Goal: Check status: Check status

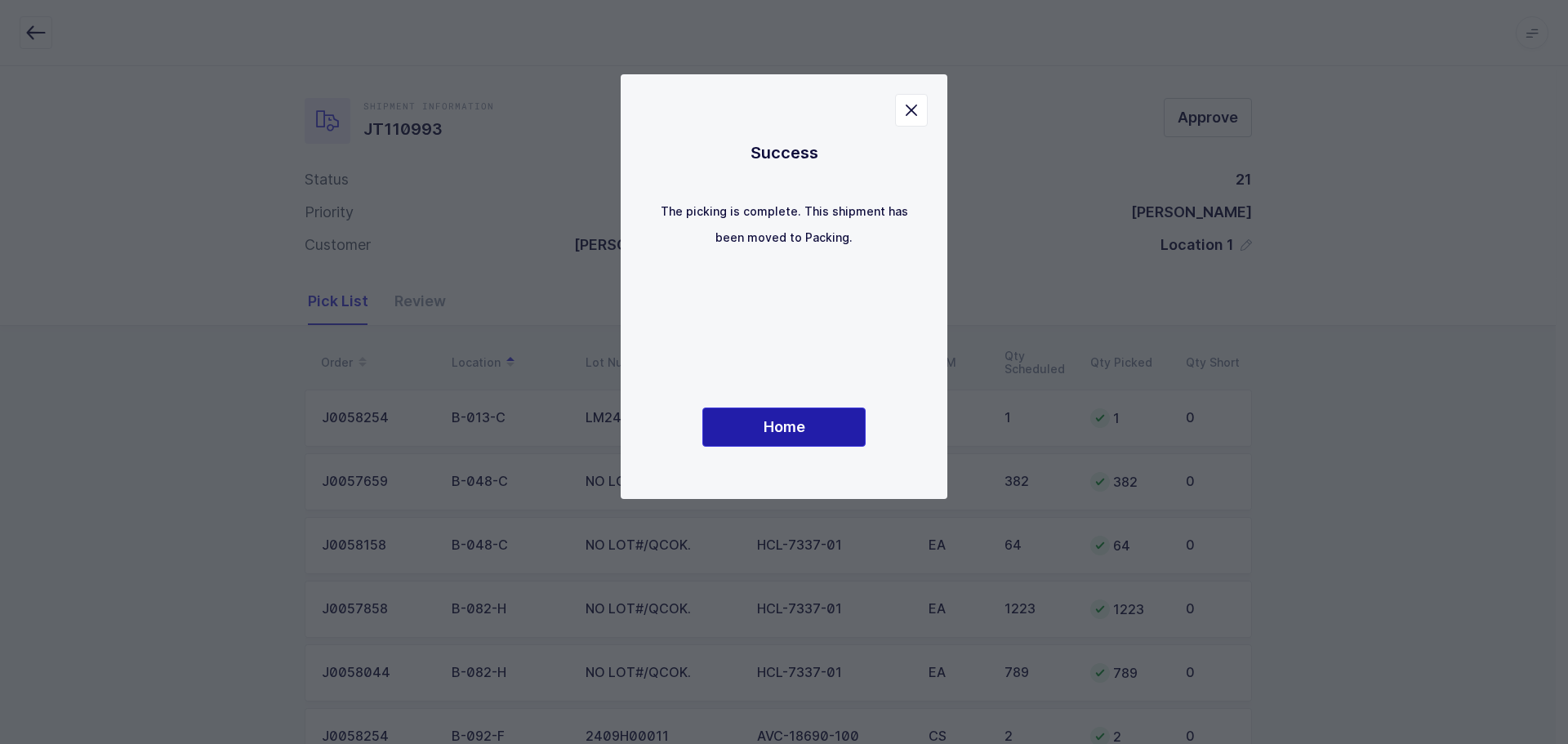
click at [803, 423] on span "Home" at bounding box center [784, 426] width 42 height 20
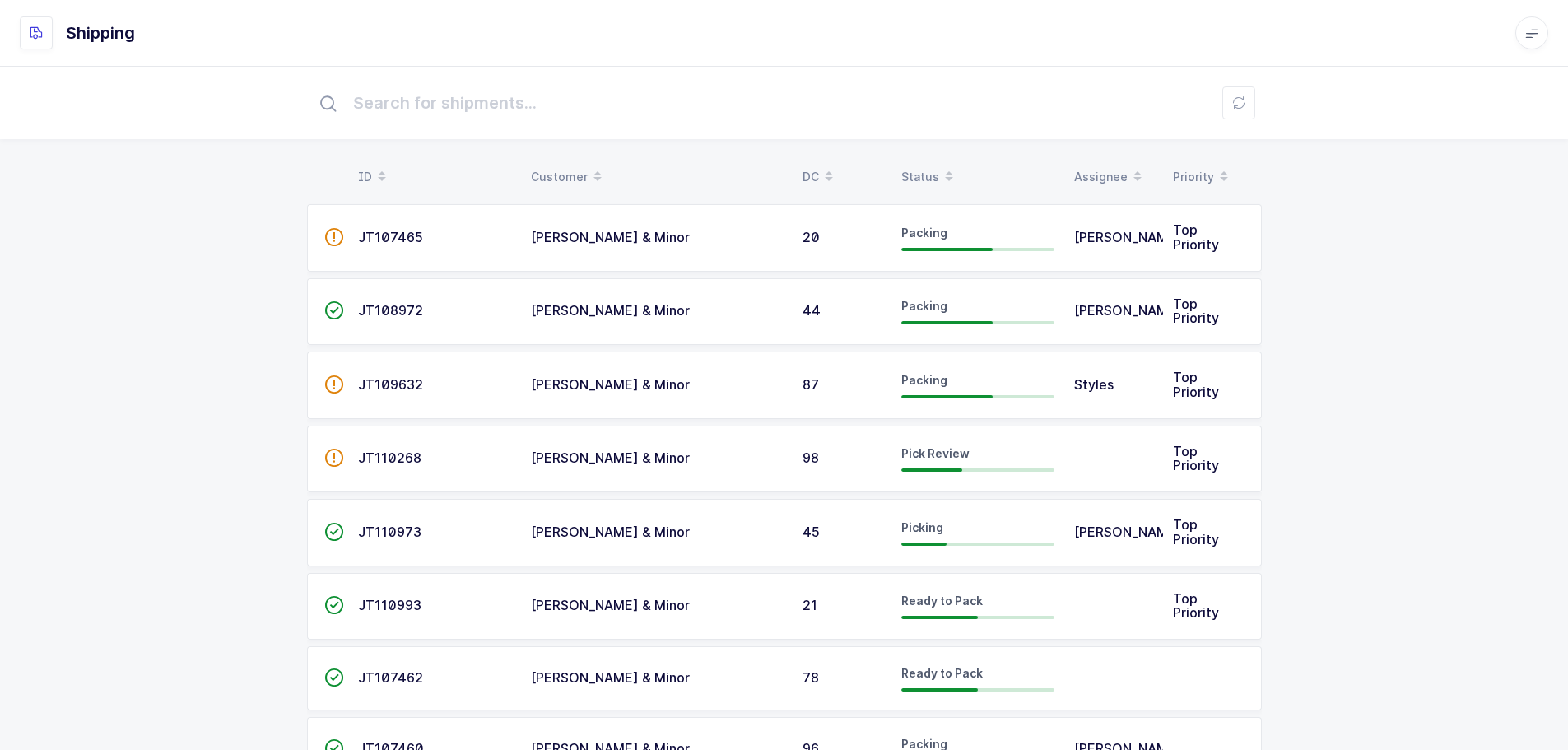
click at [927, 167] on div "Status" at bounding box center [978, 177] width 153 height 28
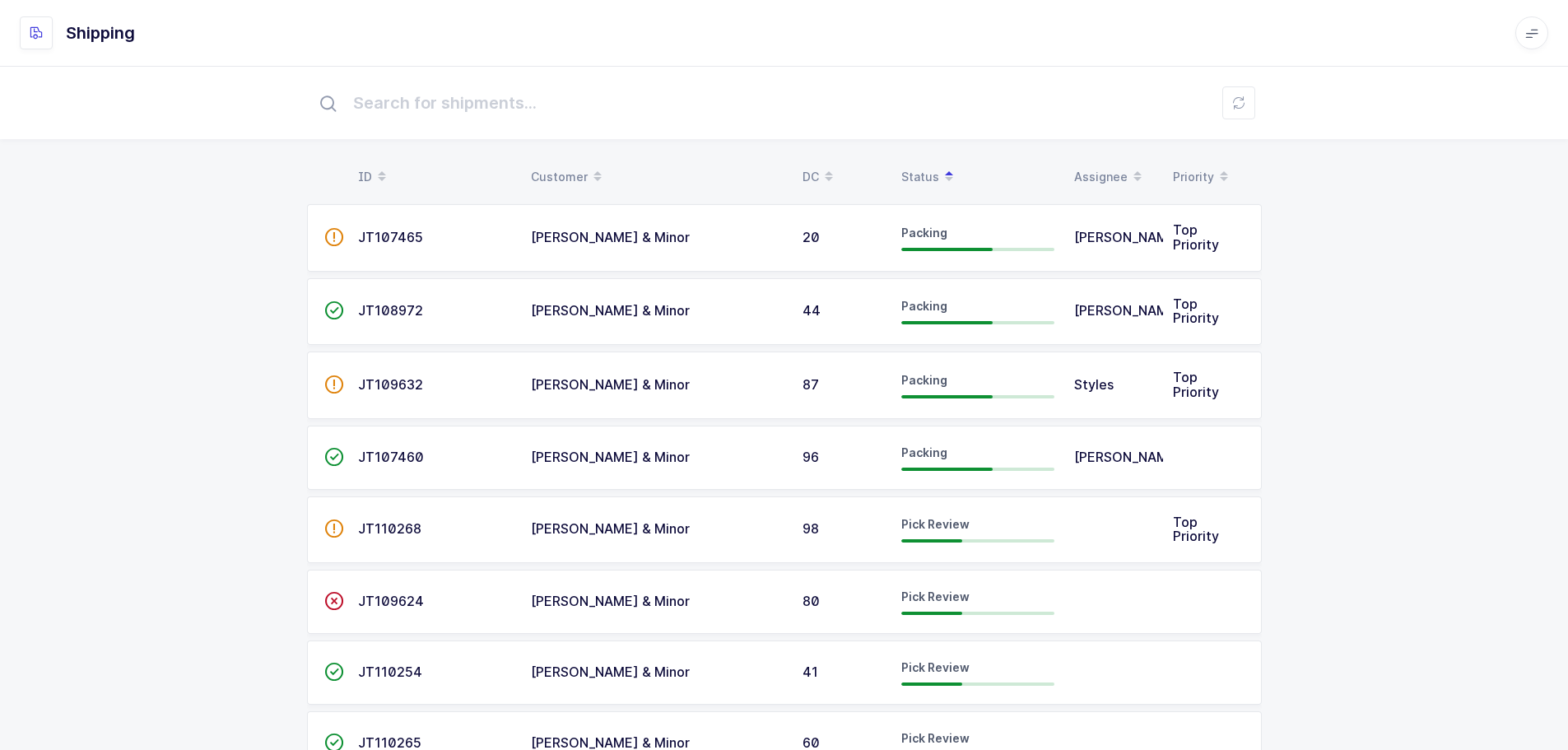
scroll to position [83, 0]
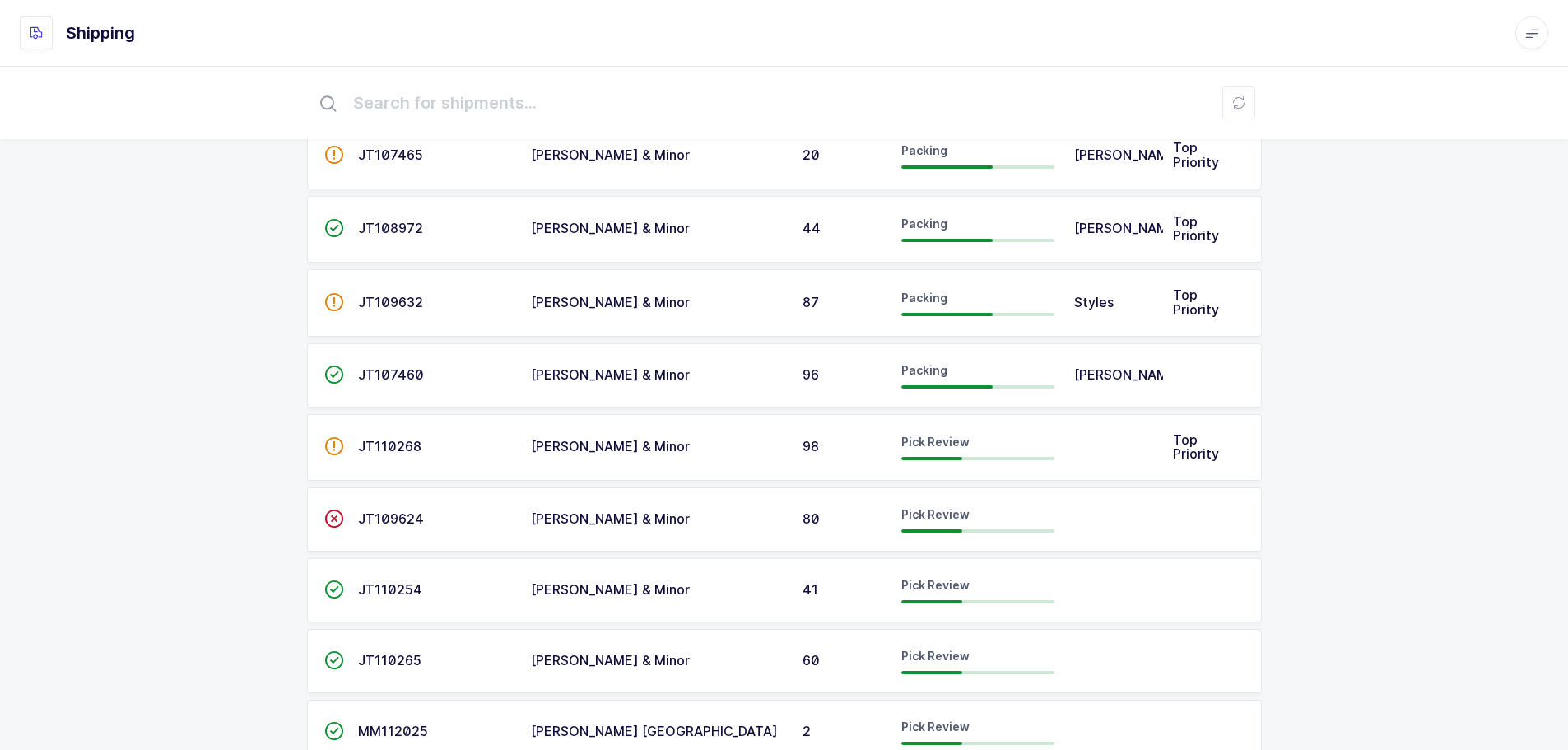
click at [367, 598] on span "JT110254" at bounding box center [390, 589] width 64 height 17
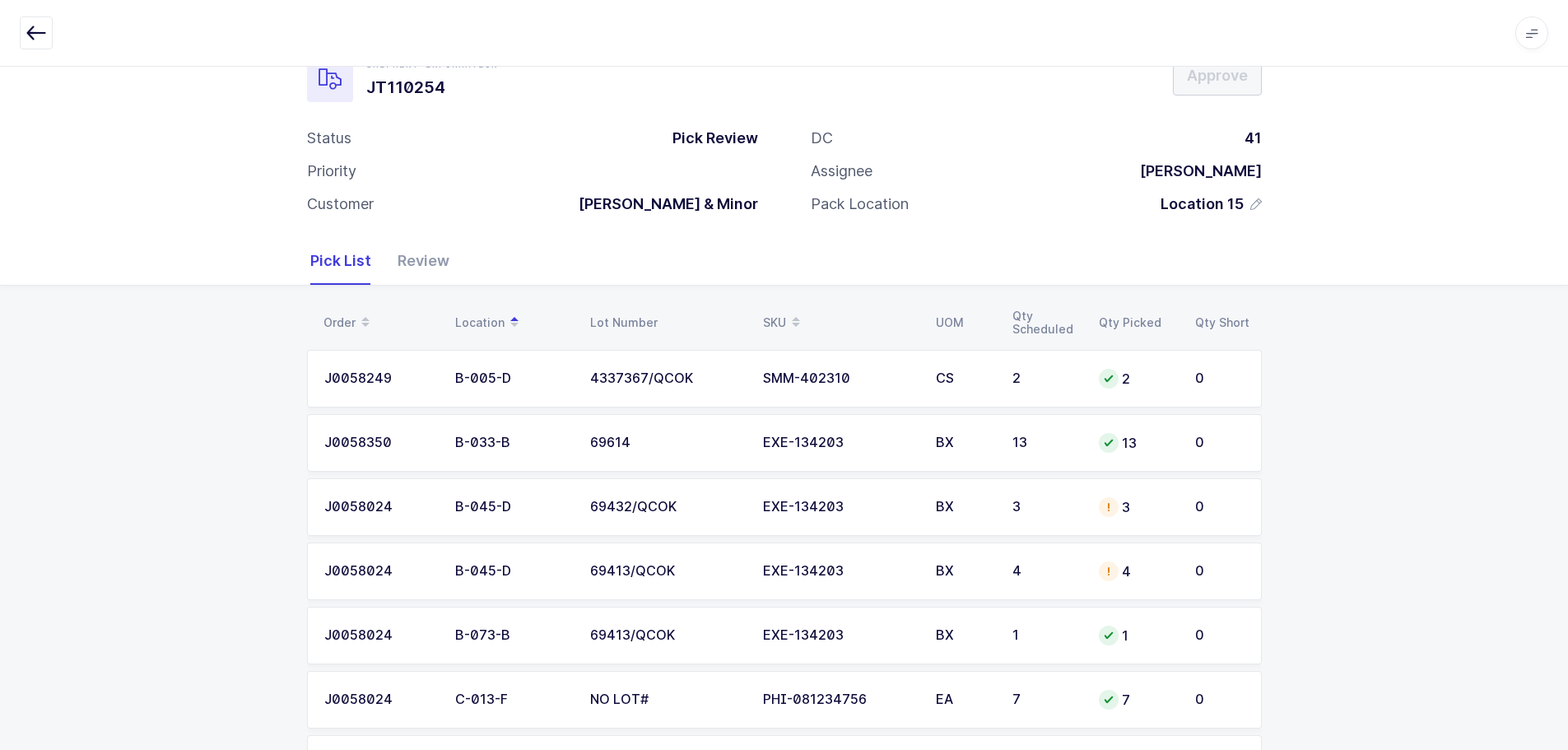
scroll to position [164, 0]
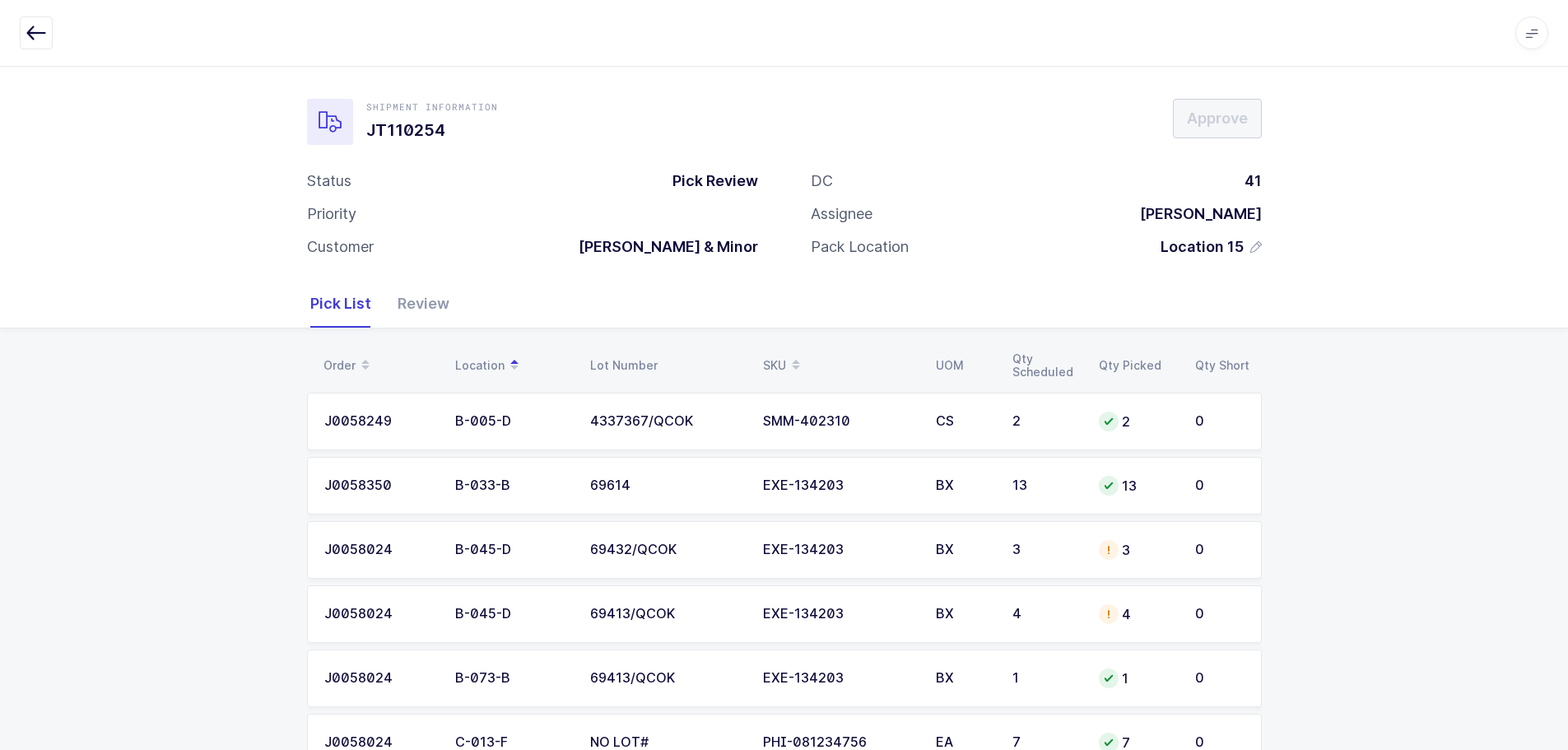
click at [826, 553] on div "EXE-134203" at bounding box center [839, 550] width 153 height 15
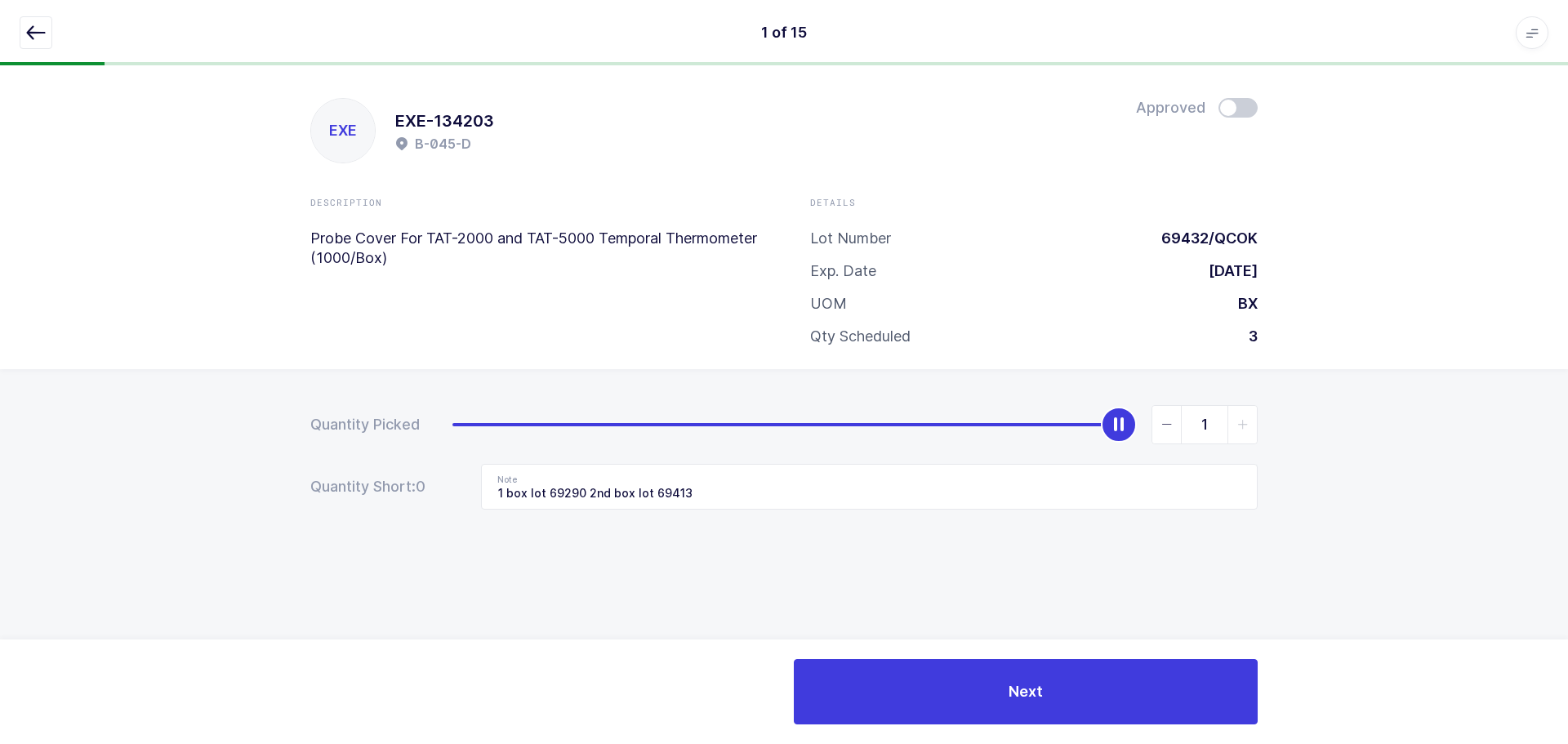
type input "0"
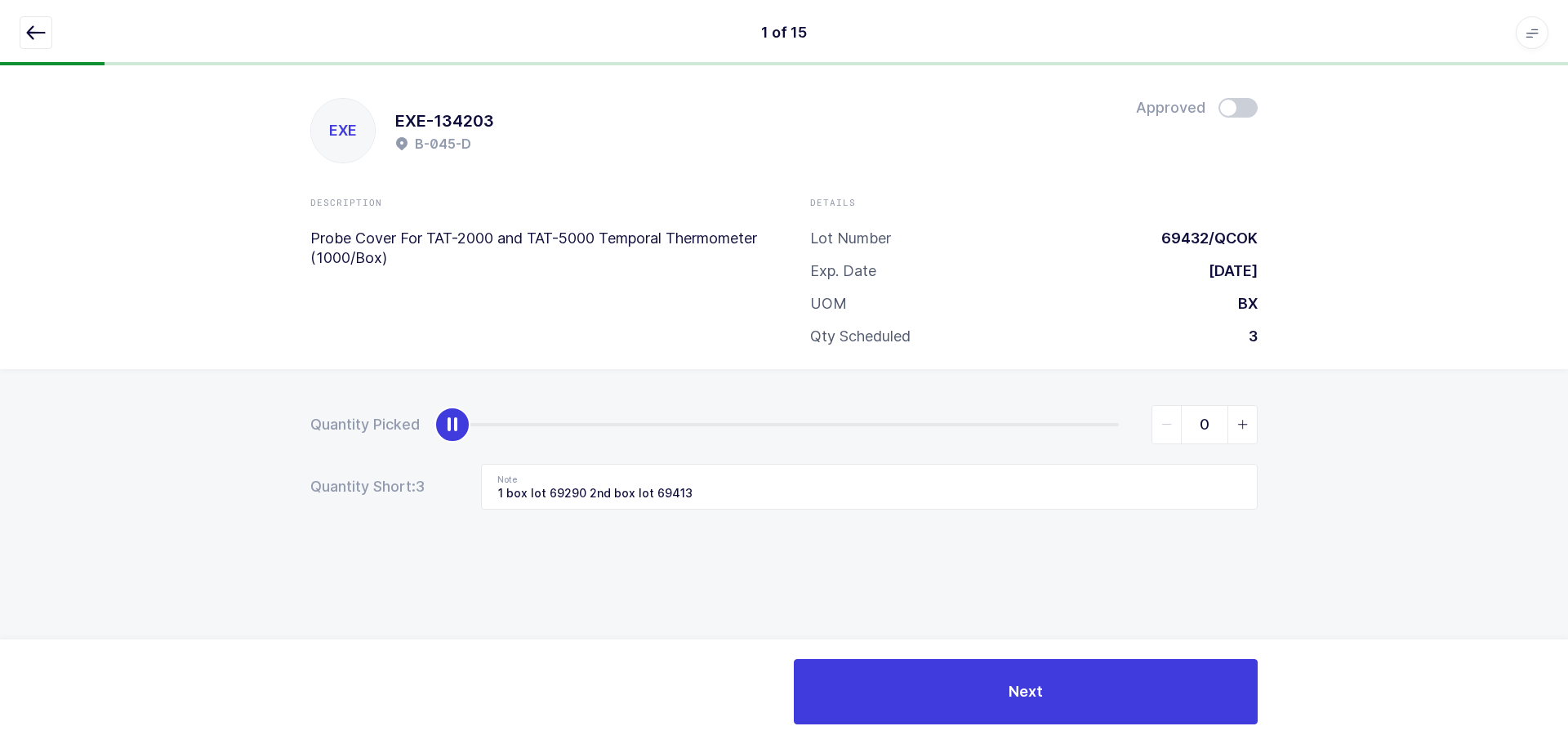
drag, startPoint x: 1123, startPoint y: 425, endPoint x: 137, endPoint y: 528, distance: 991.4
click at [123, 532] on div "Quantity Picked 0 Quantity Short: 3 Note 1 box lot 69290 2nd box lot 69413" at bounding box center [784, 514] width 1568 height 290
click at [29, 30] on icon "button" at bounding box center [36, 33] width 20 height 20
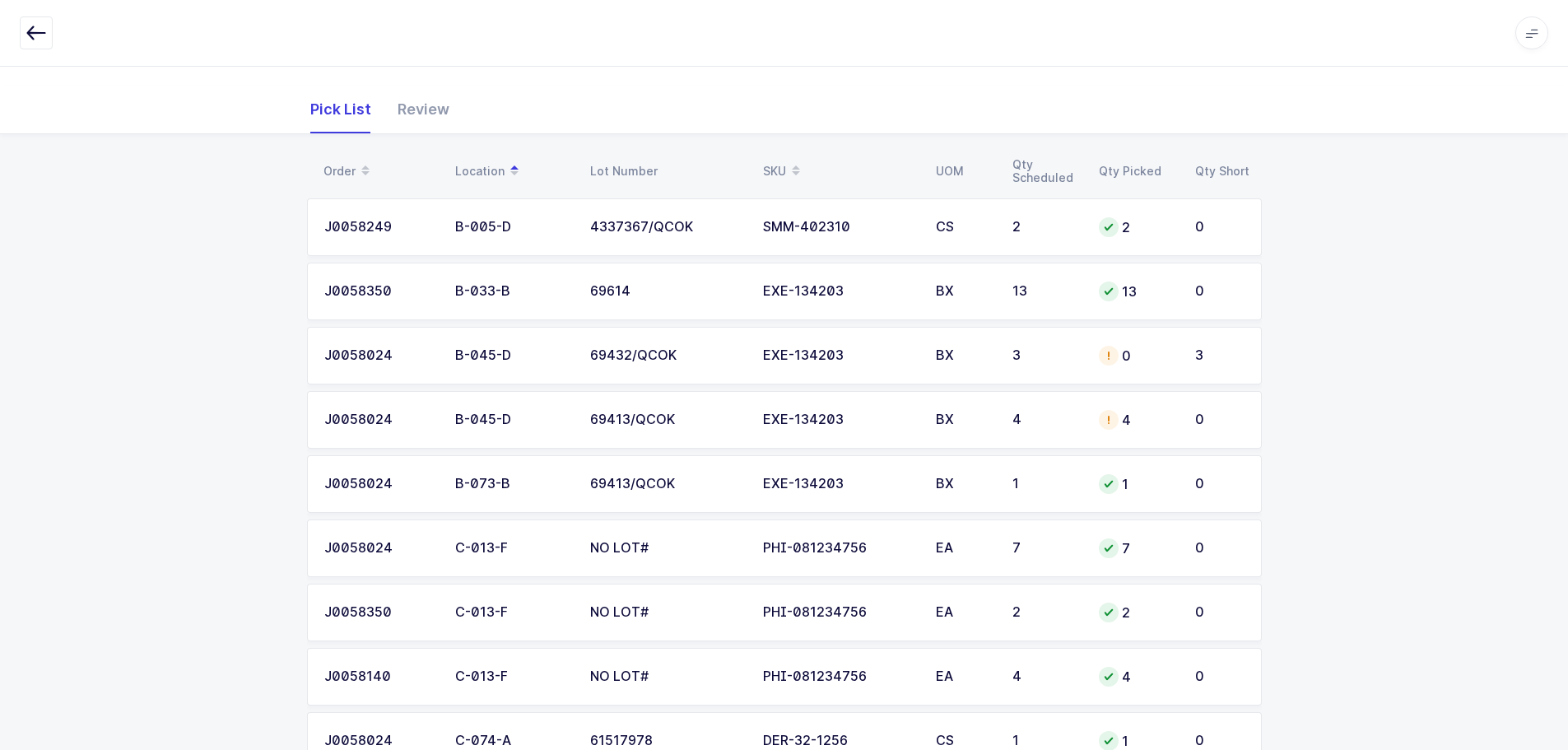
scroll to position [164, 0]
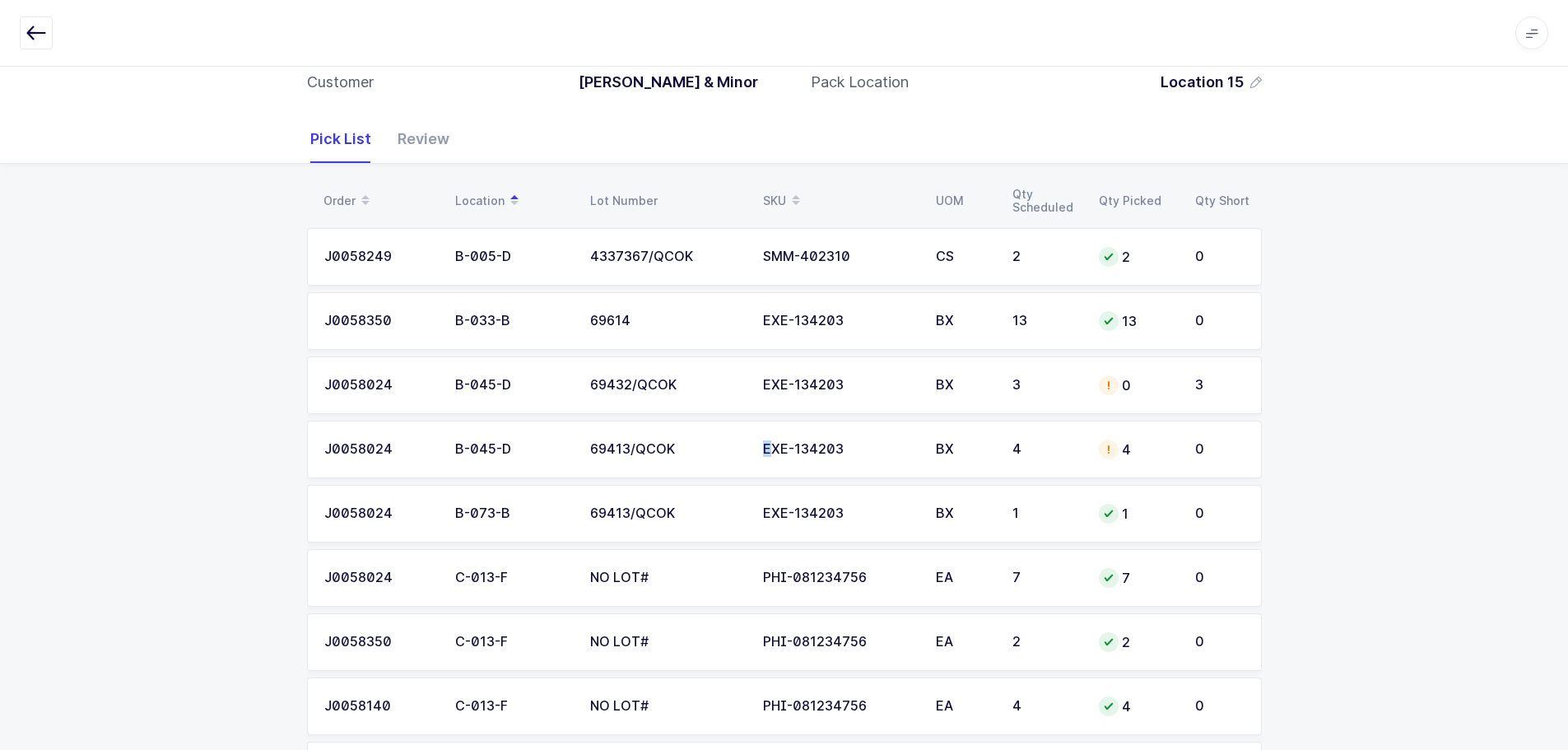
click at [763, 446] on div "EXE-134203" at bounding box center [839, 450] width 153 height 15
click at [667, 452] on div "69413/QCOK" at bounding box center [666, 450] width 153 height 15
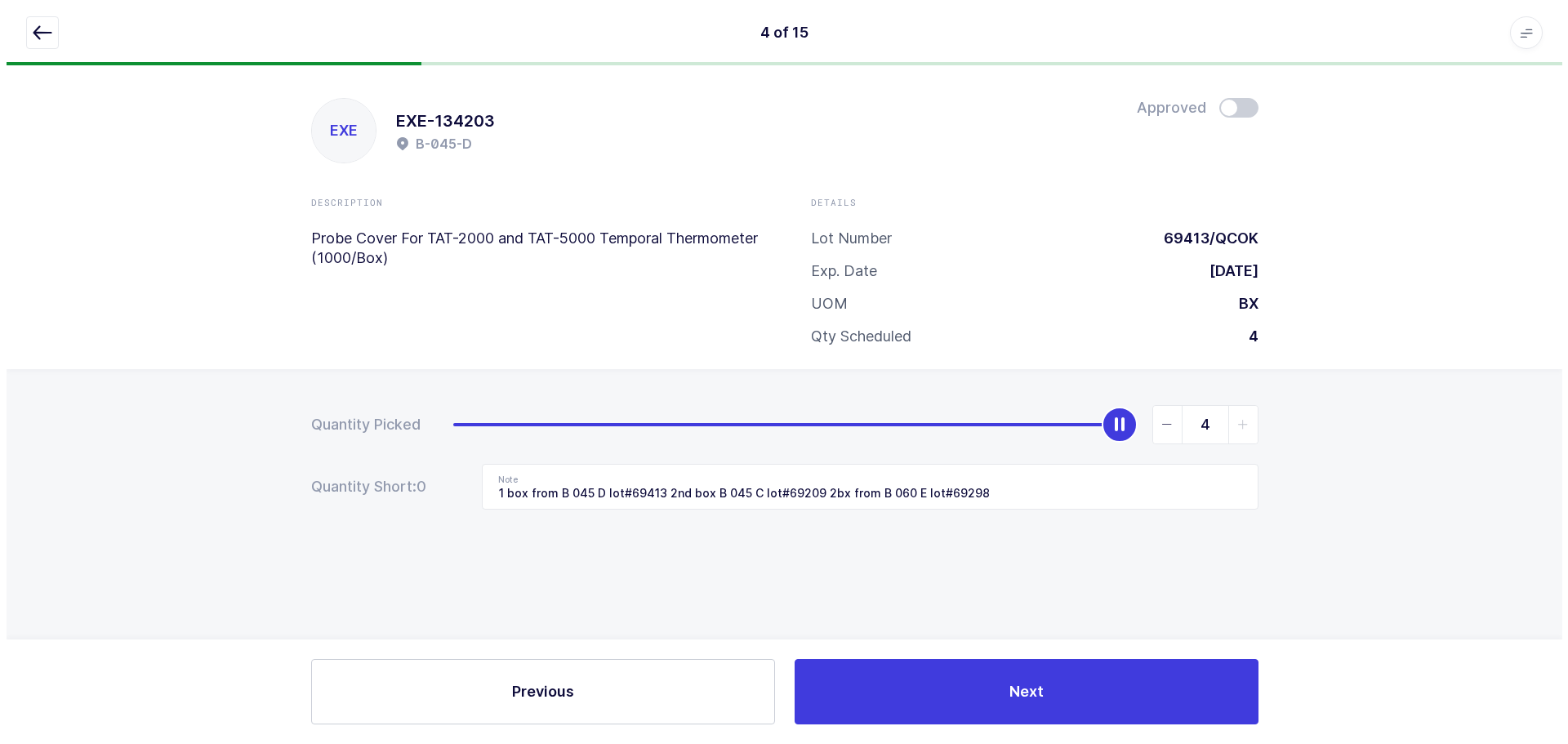
scroll to position [0, 0]
click at [1234, 101] on span at bounding box center [1237, 108] width 39 height 20
click at [1242, 107] on span at bounding box center [1237, 108] width 39 height 20
type input "0"
drag, startPoint x: 1118, startPoint y: 415, endPoint x: 36, endPoint y: 442, distance: 1082.3
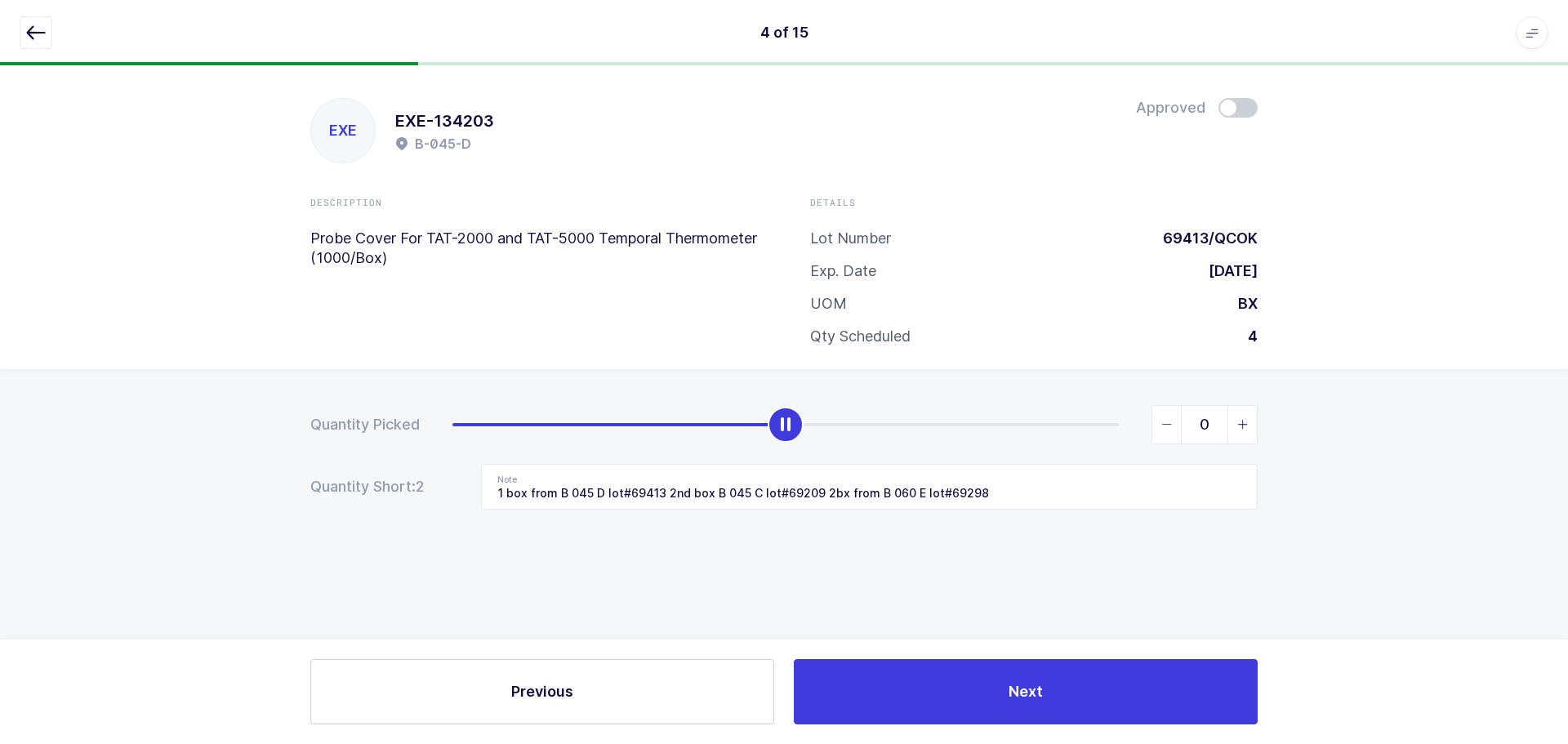
click at [36, 442] on div "Quantity Picked 0 Quantity Short: 2 Note 1 box from B 045 D lot#69413 2nd box B…" at bounding box center [784, 514] width 1568 height 290
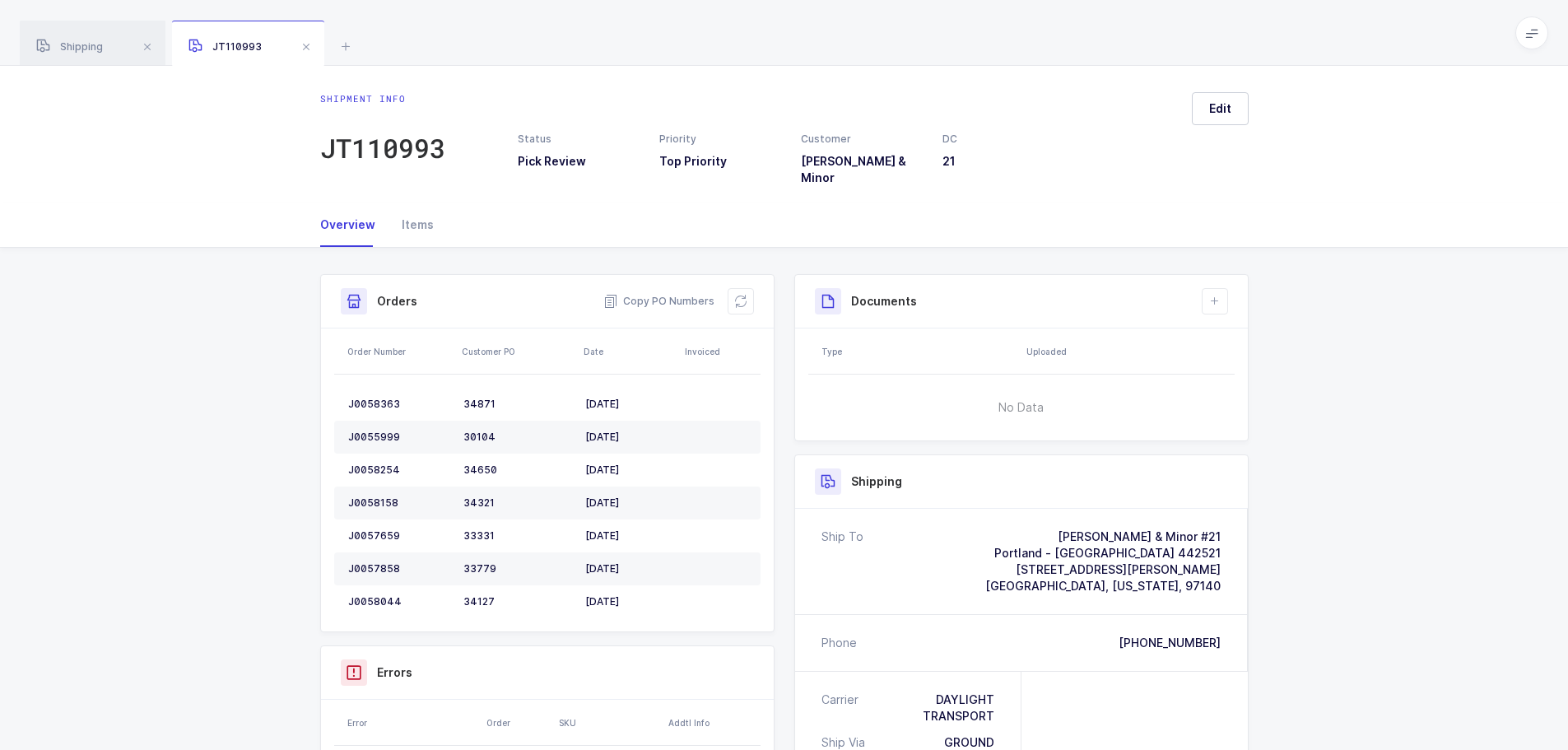
click at [297, 43] on span at bounding box center [307, 47] width 20 height 20
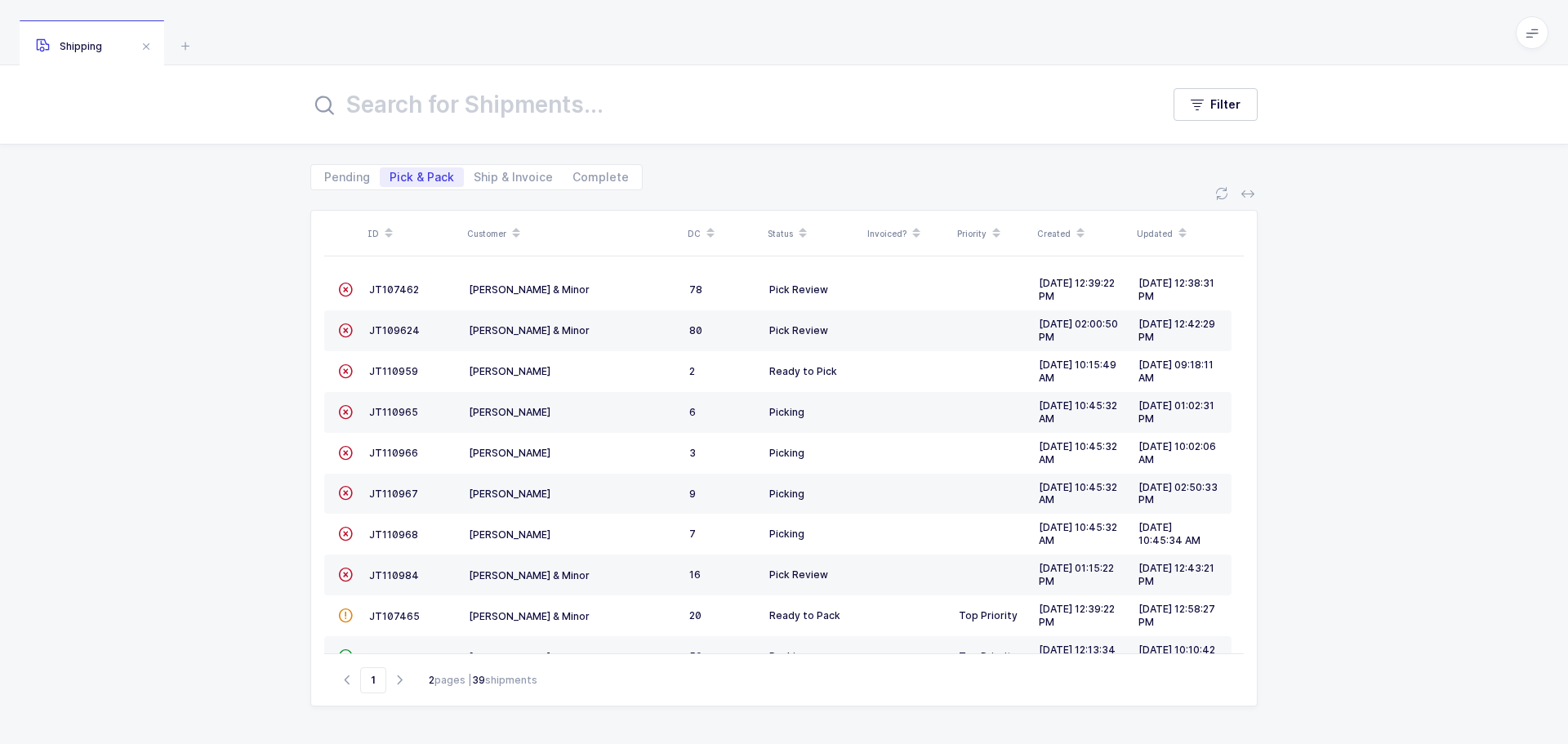
click at [393, 678] on icon "button" at bounding box center [400, 679] width 20 height 12
click at [352, 688] on button "button" at bounding box center [347, 680] width 20 height 20
type input "1"
click at [366, 329] on td "JT110254" at bounding box center [412, 331] width 99 height 41
click at [394, 330] on span "JT110254" at bounding box center [393, 330] width 49 height 12
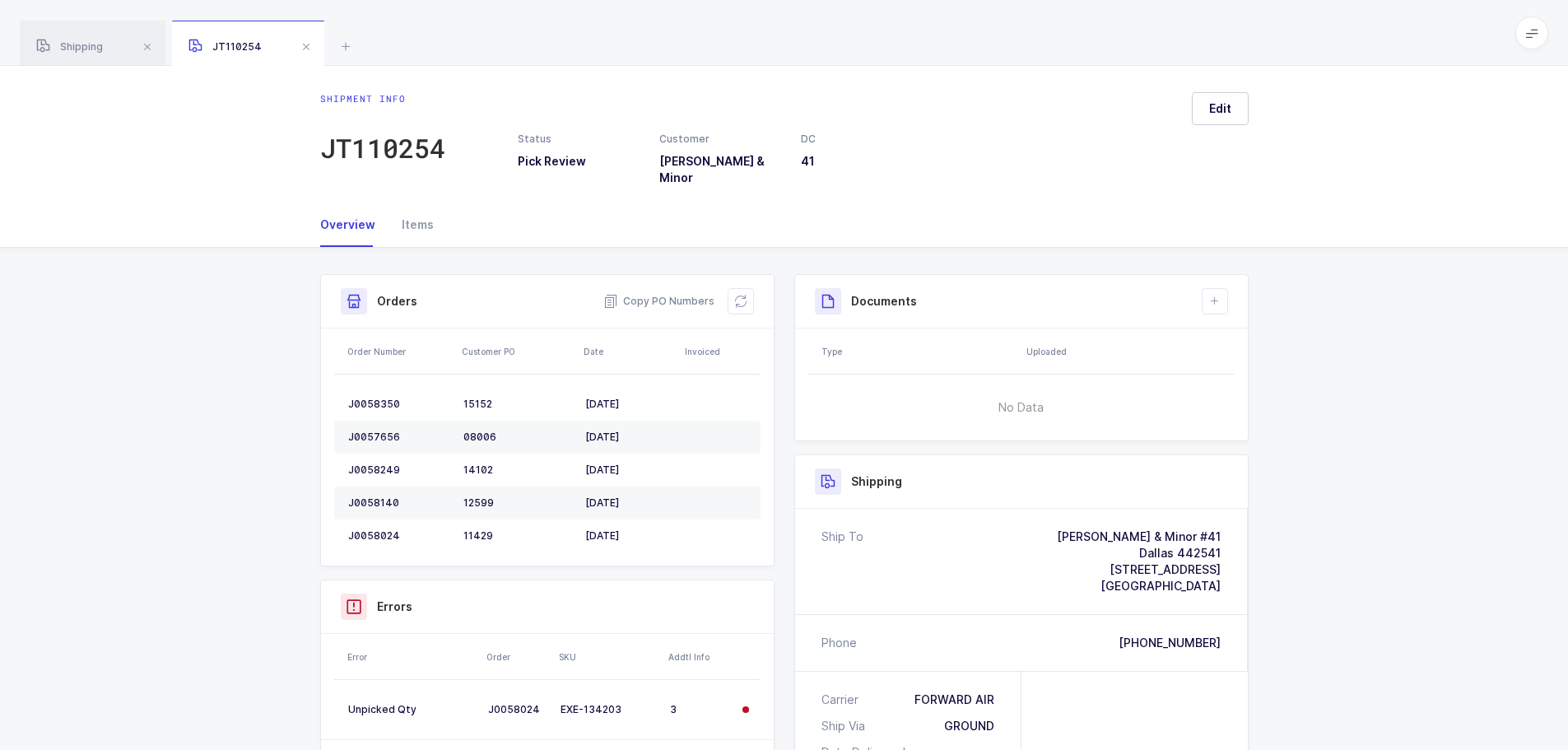
click at [743, 295] on icon at bounding box center [741, 301] width 13 height 13
click at [753, 288] on button at bounding box center [741, 301] width 27 height 27
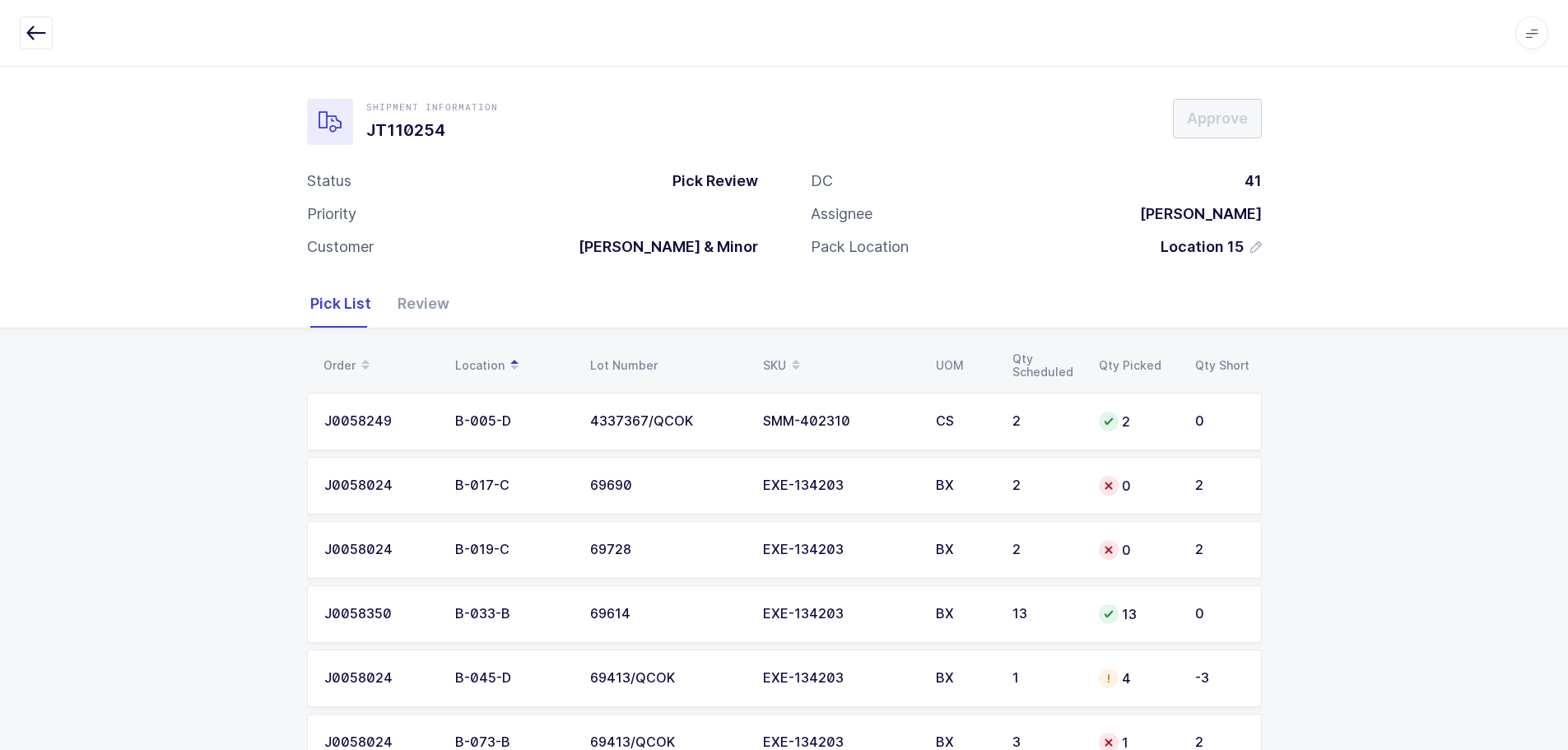
click at [1043, 464] on td "2" at bounding box center [1046, 486] width 86 height 58
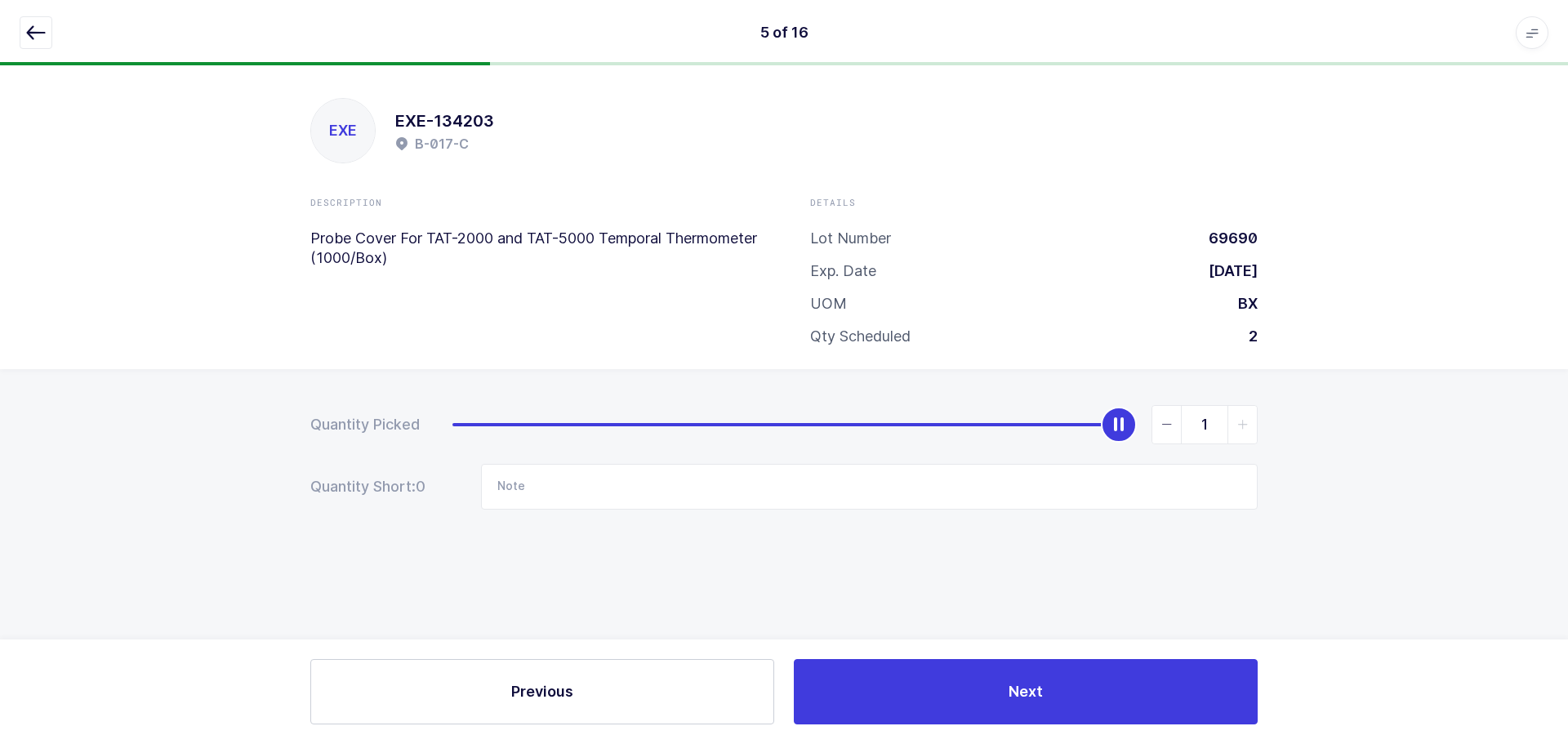
type input "2"
click at [1253, 416] on span "slider between 0 and 2" at bounding box center [1242, 424] width 29 height 37
click at [48, 39] on button "button" at bounding box center [36, 33] width 33 height 33
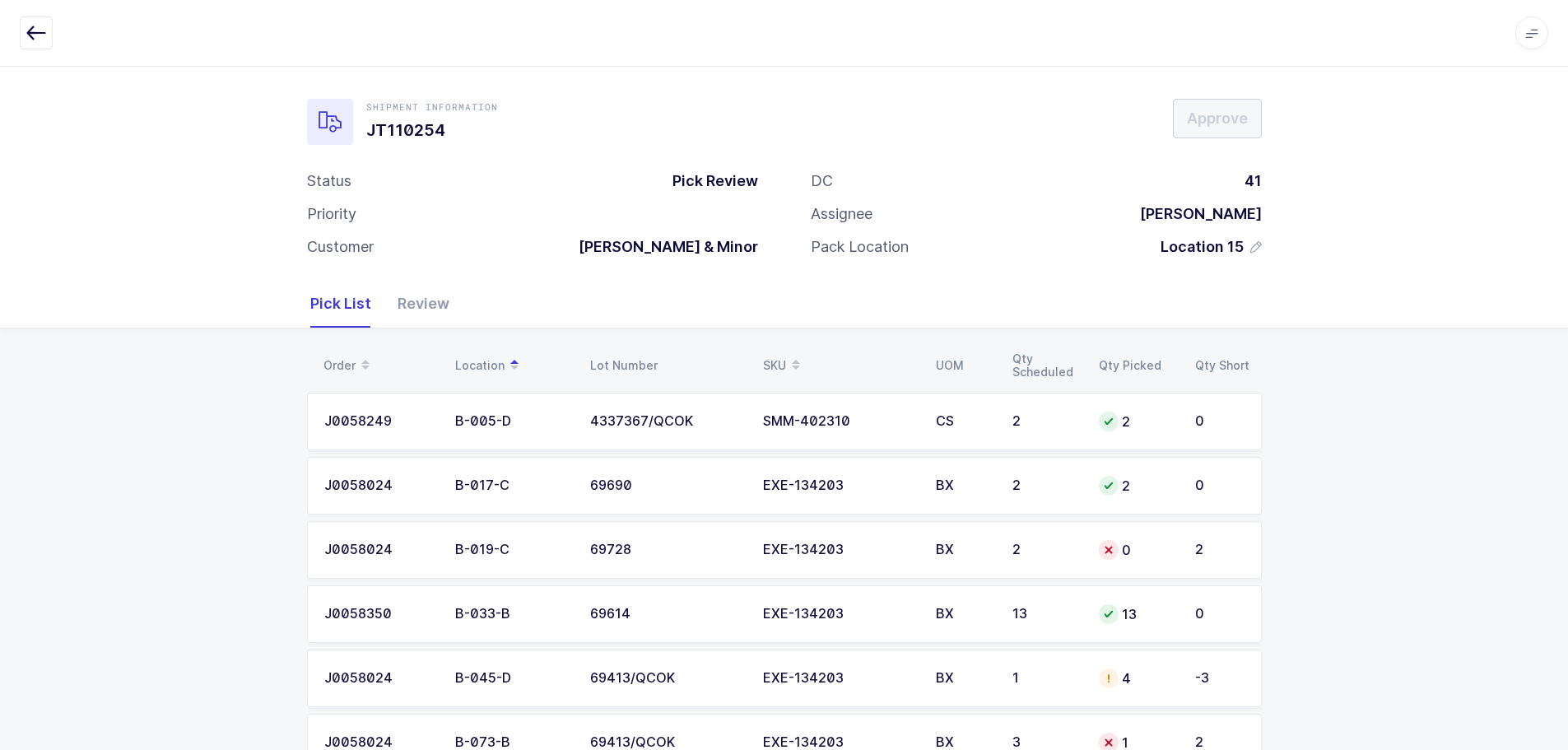
click at [1105, 563] on td "0" at bounding box center [1137, 550] width 96 height 58
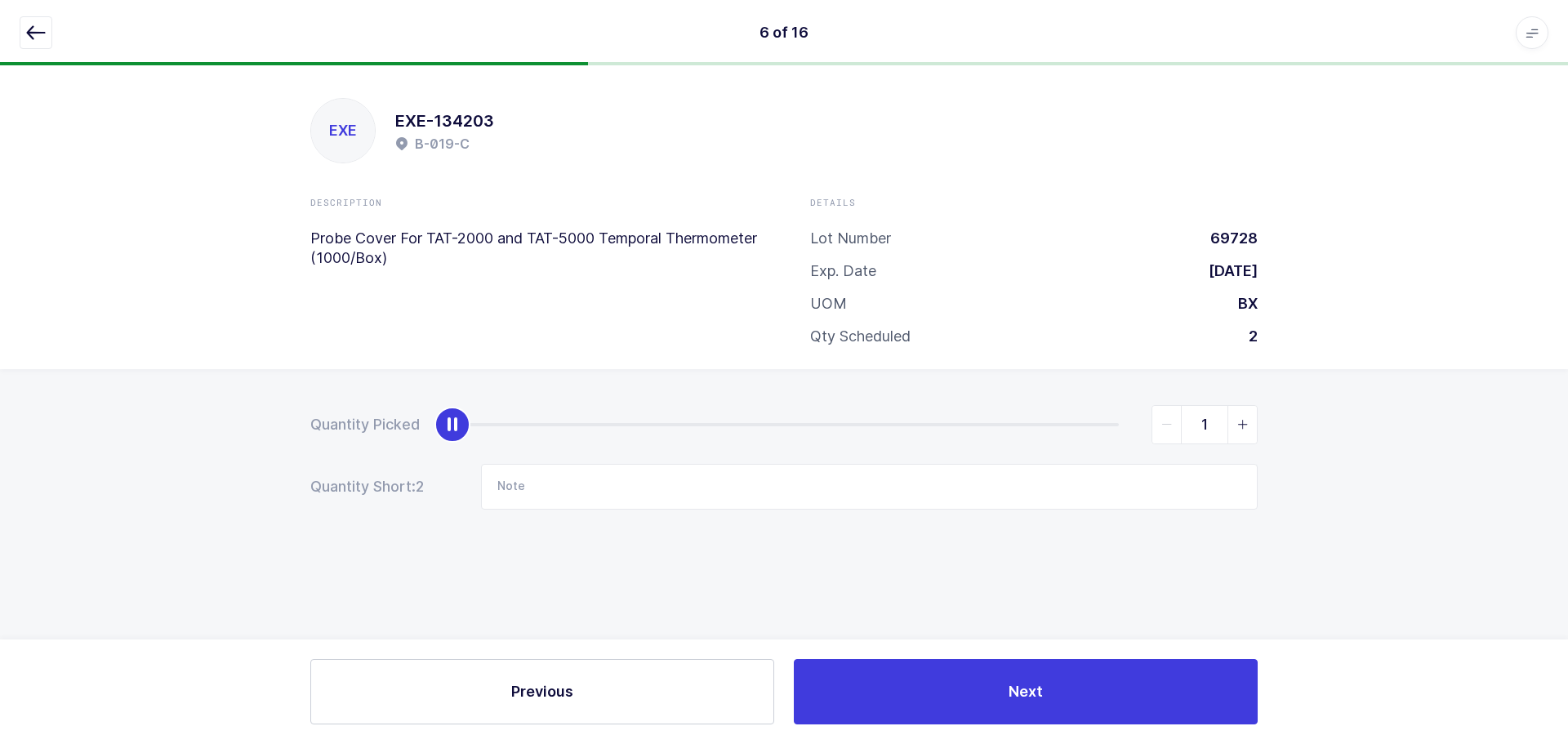
type input "2"
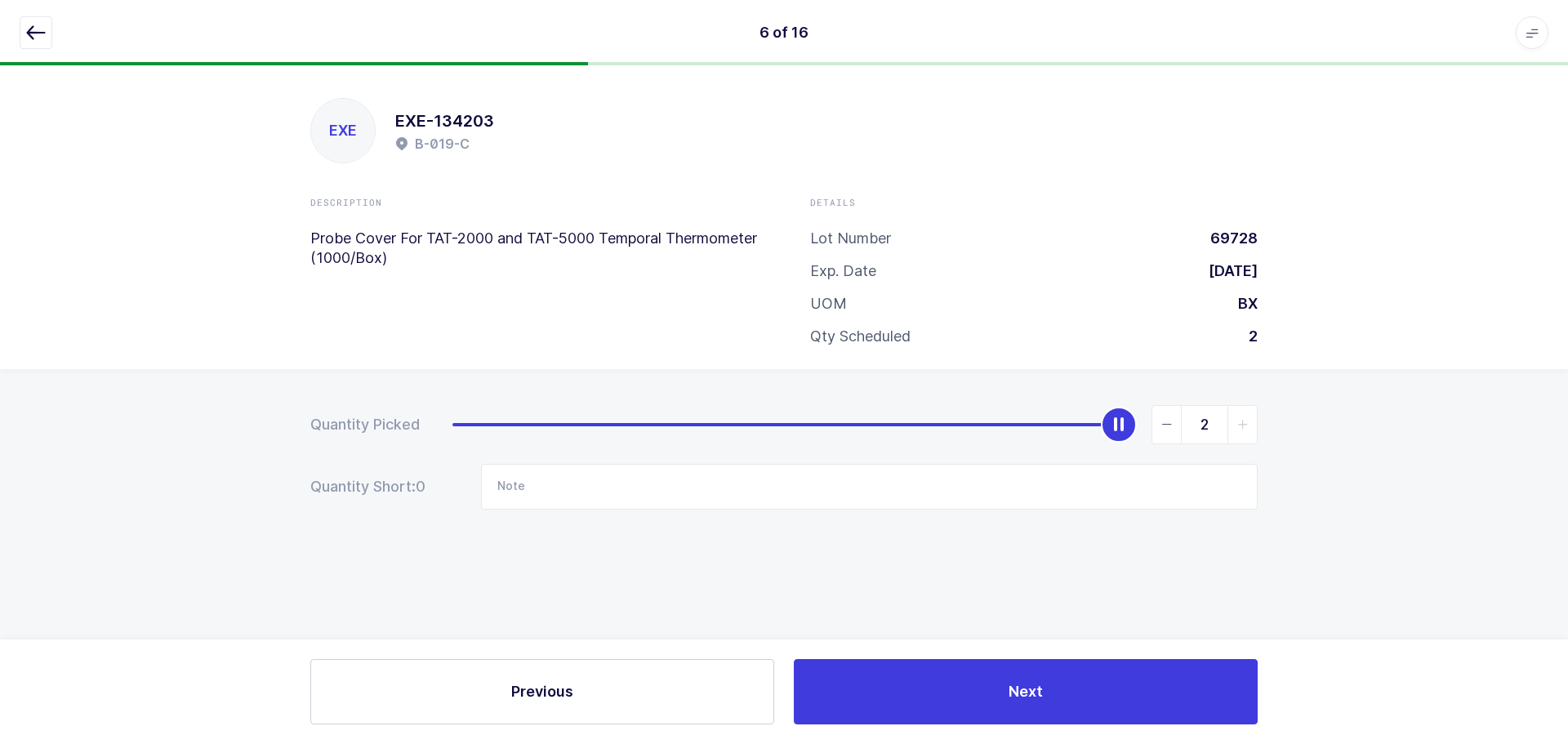
drag, startPoint x: 449, startPoint y: 422, endPoint x: 1135, endPoint y: 428, distance: 686.0
click at [1135, 428] on div "slider between 0 and 2" at bounding box center [1118, 424] width 36 height 36
drag, startPoint x: 46, startPoint y: 30, endPoint x: 72, endPoint y: 36, distance: 26.7
click at [46, 30] on button "button" at bounding box center [36, 33] width 33 height 33
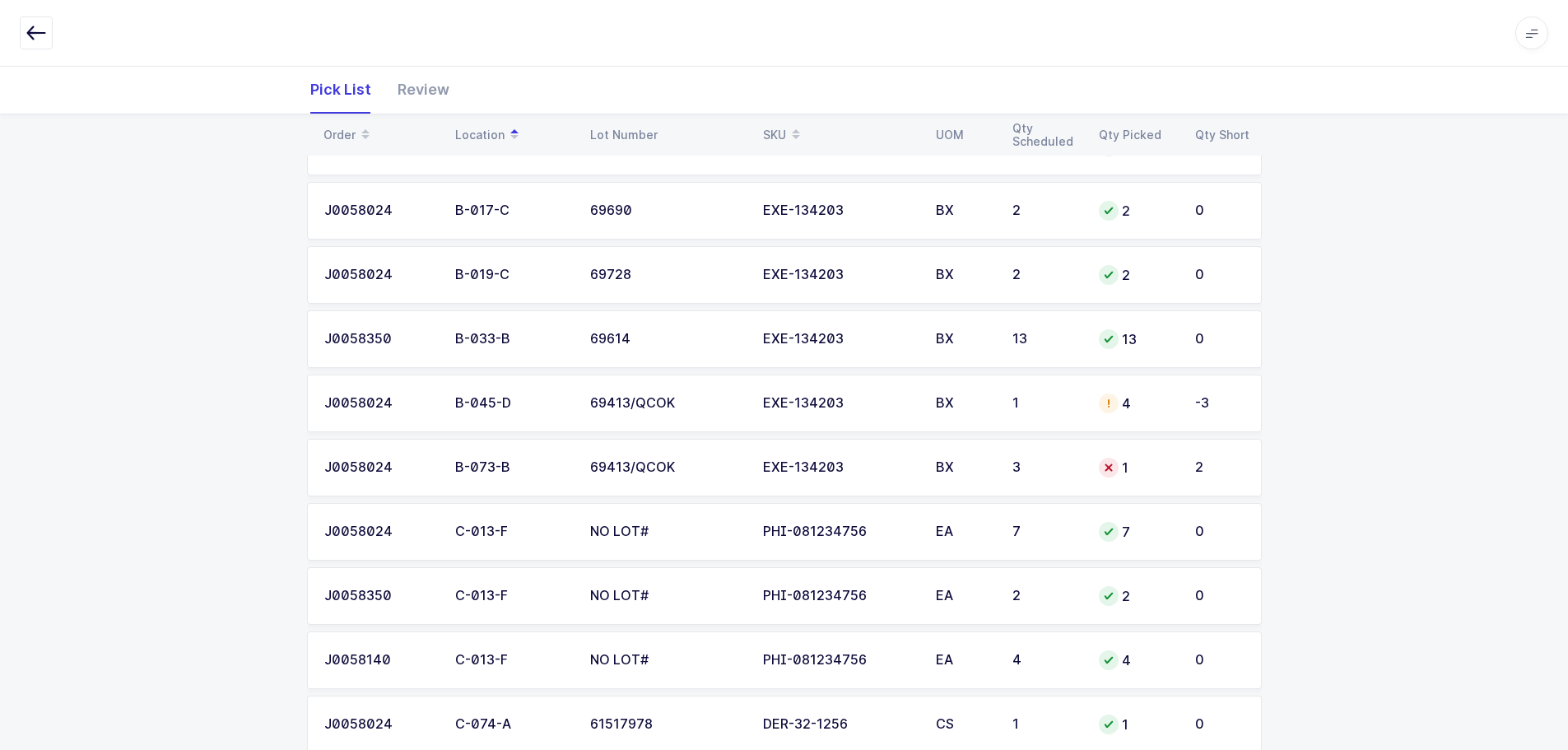
scroll to position [330, 0]
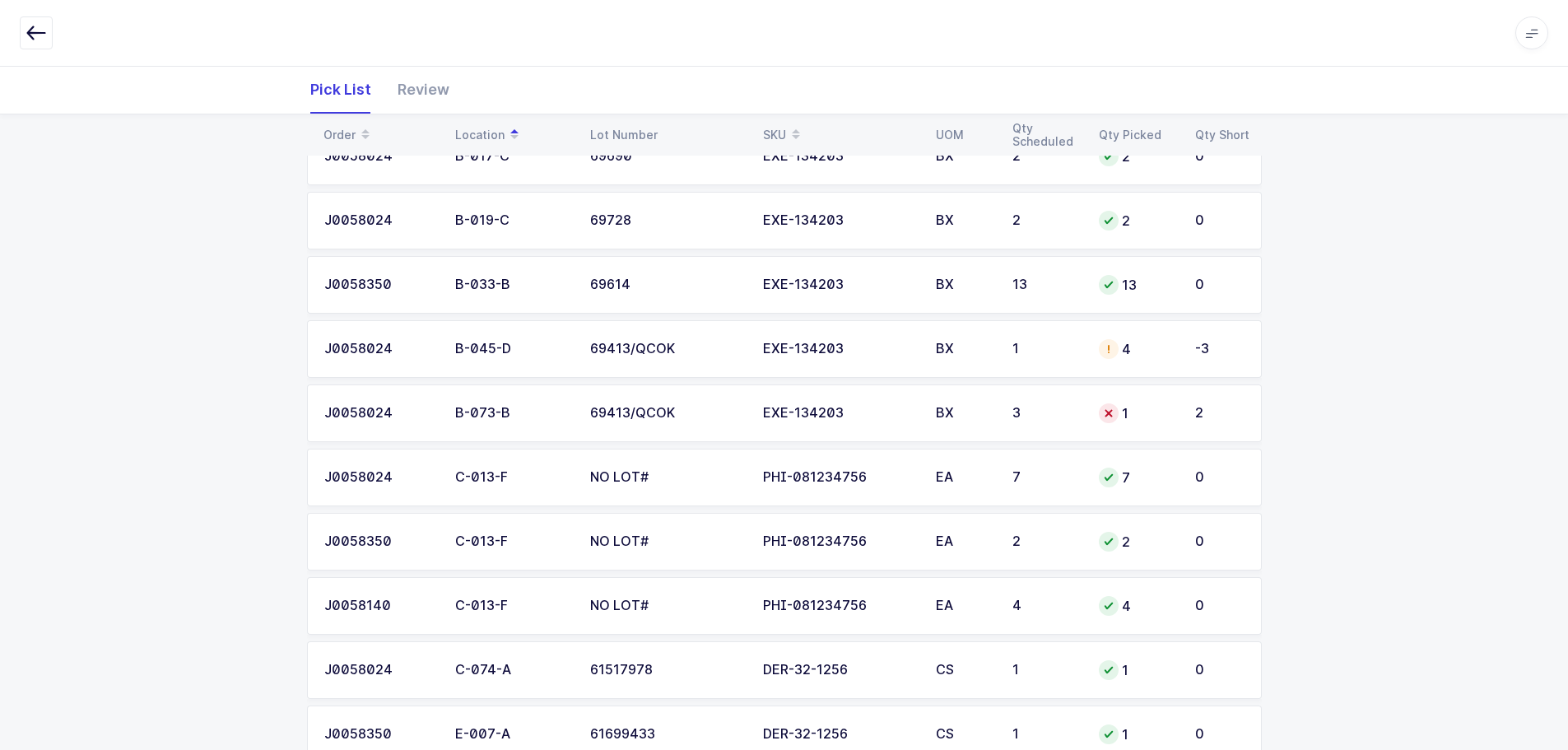
click at [1152, 337] on td "4" at bounding box center [1137, 349] width 96 height 58
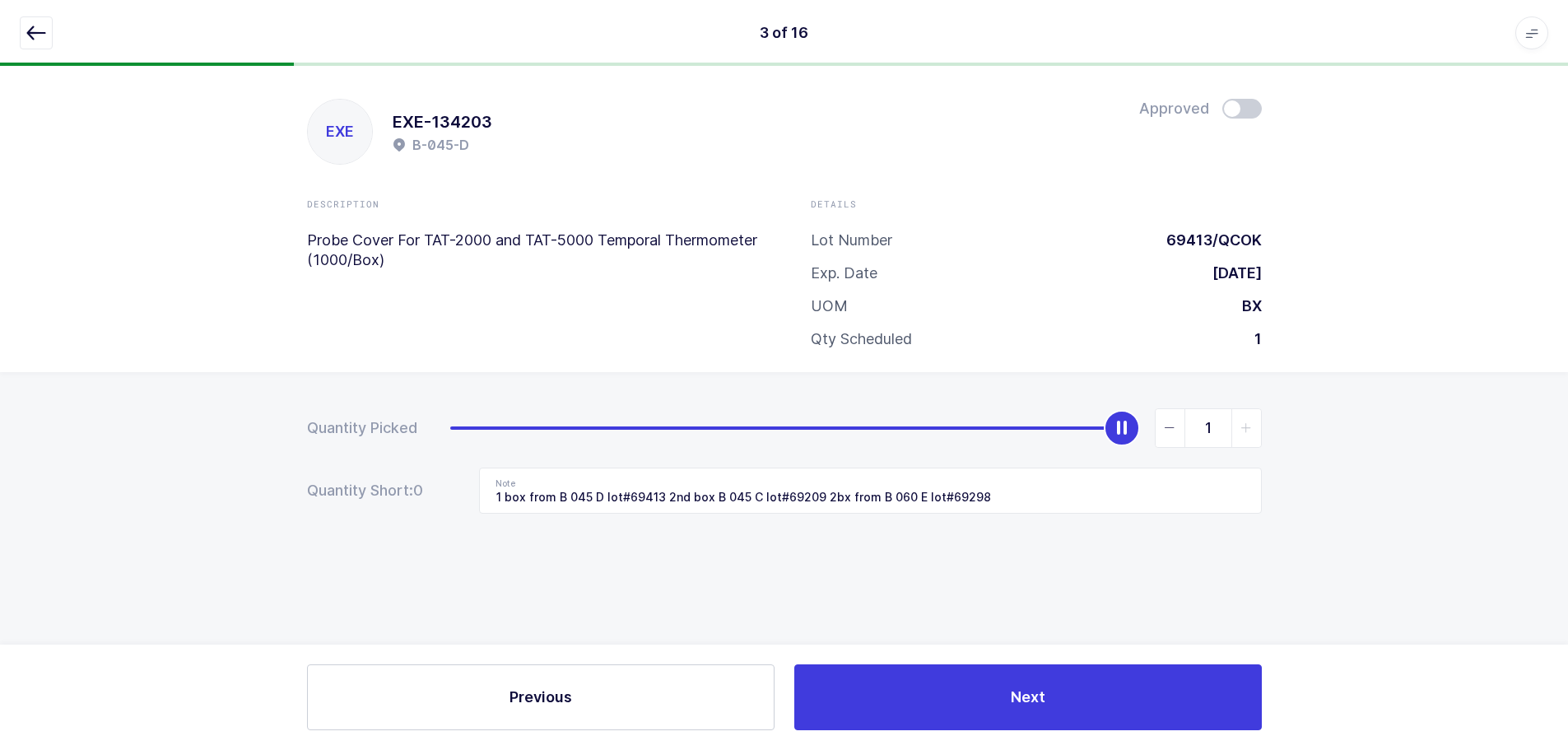
scroll to position [0, 0]
click at [1249, 106] on span at bounding box center [1248, 109] width 39 height 20
click at [51, 38] on button "button" at bounding box center [37, 33] width 33 height 33
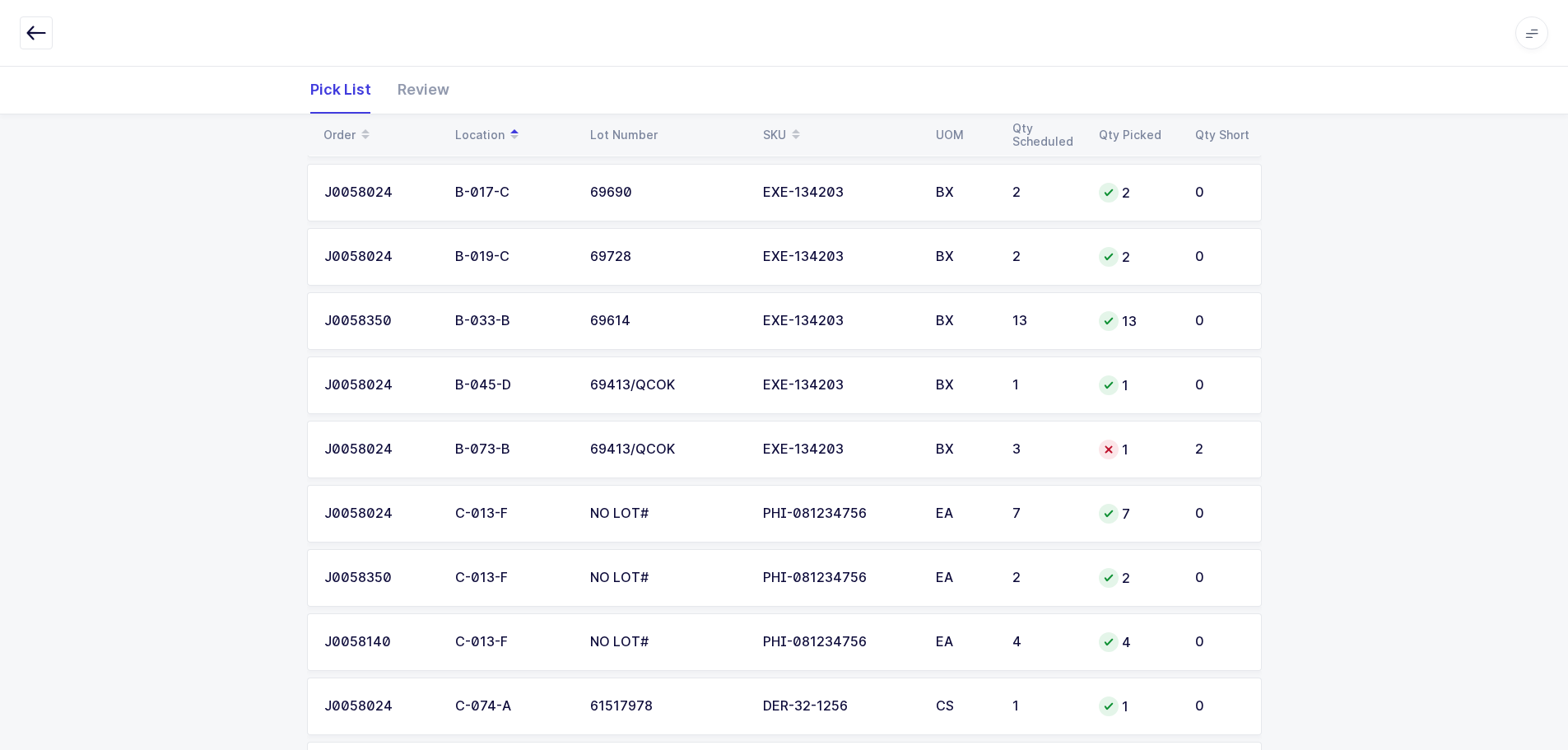
scroll to position [330, 0]
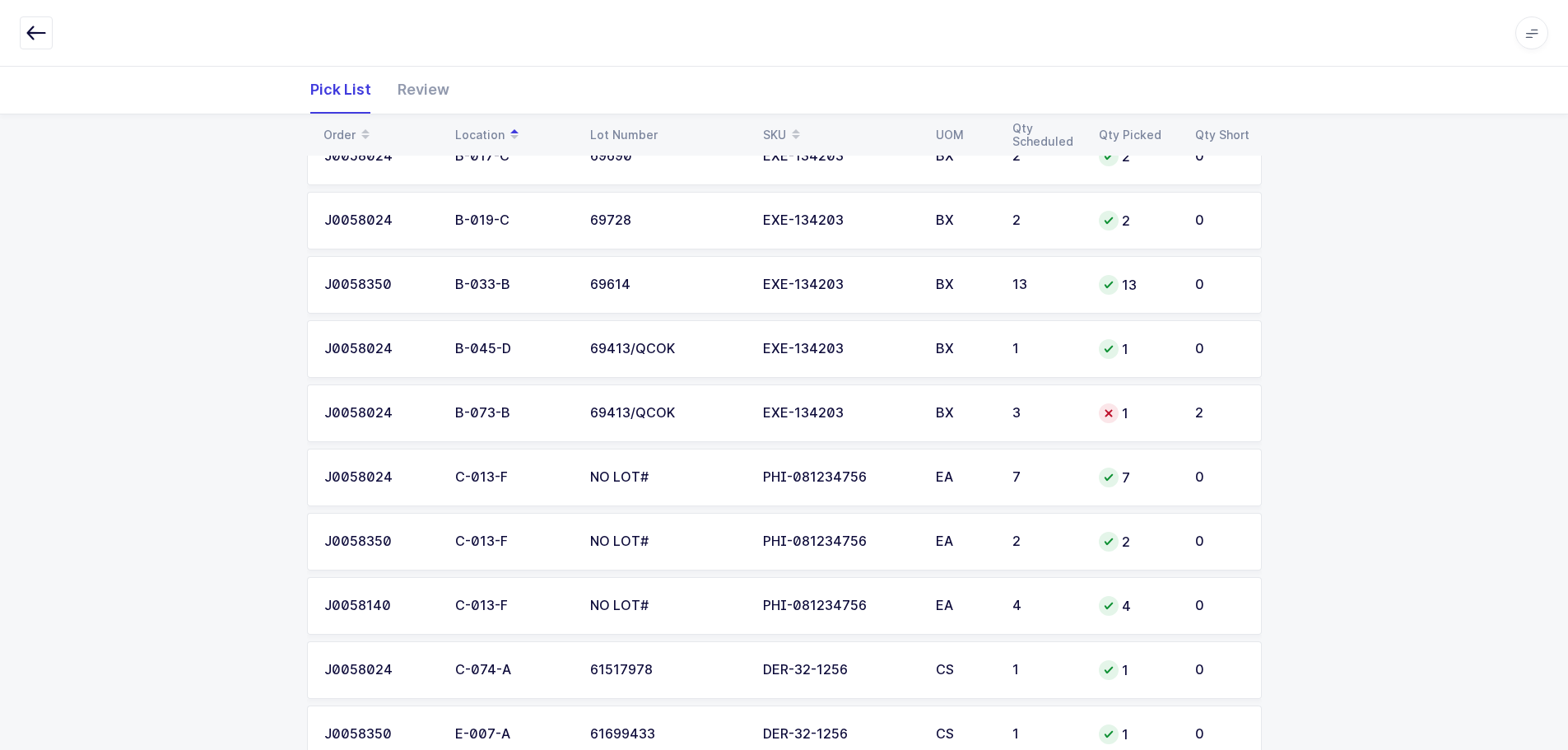
click at [1141, 421] on div "1" at bounding box center [1137, 413] width 76 height 20
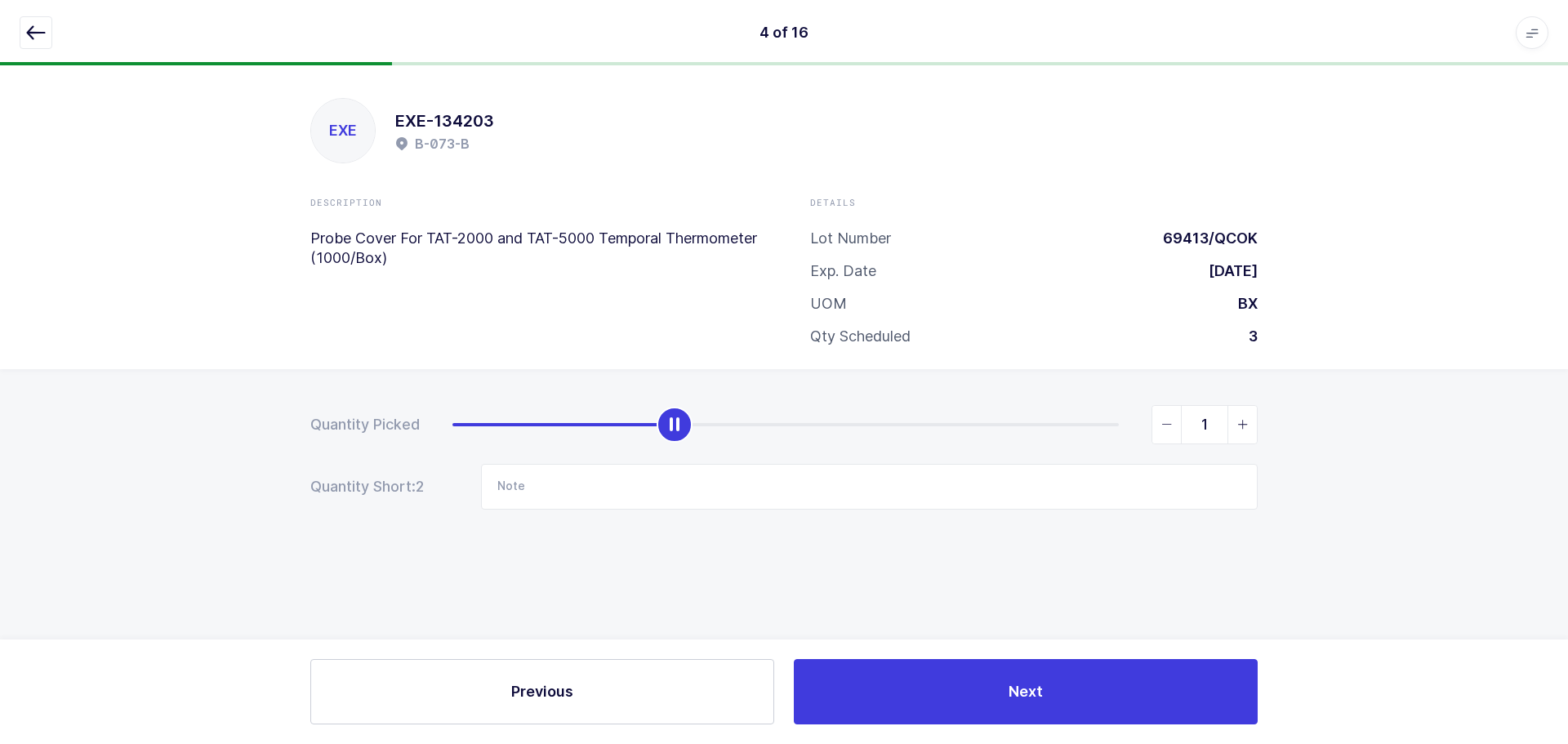
click at [1235, 423] on span "slider between 0 and 3" at bounding box center [1242, 424] width 29 height 37
type input "3"
click at [1234, 423] on span "slider between 0 and 3" at bounding box center [1242, 424] width 29 height 37
click at [25, 22] on button "button" at bounding box center [36, 33] width 33 height 33
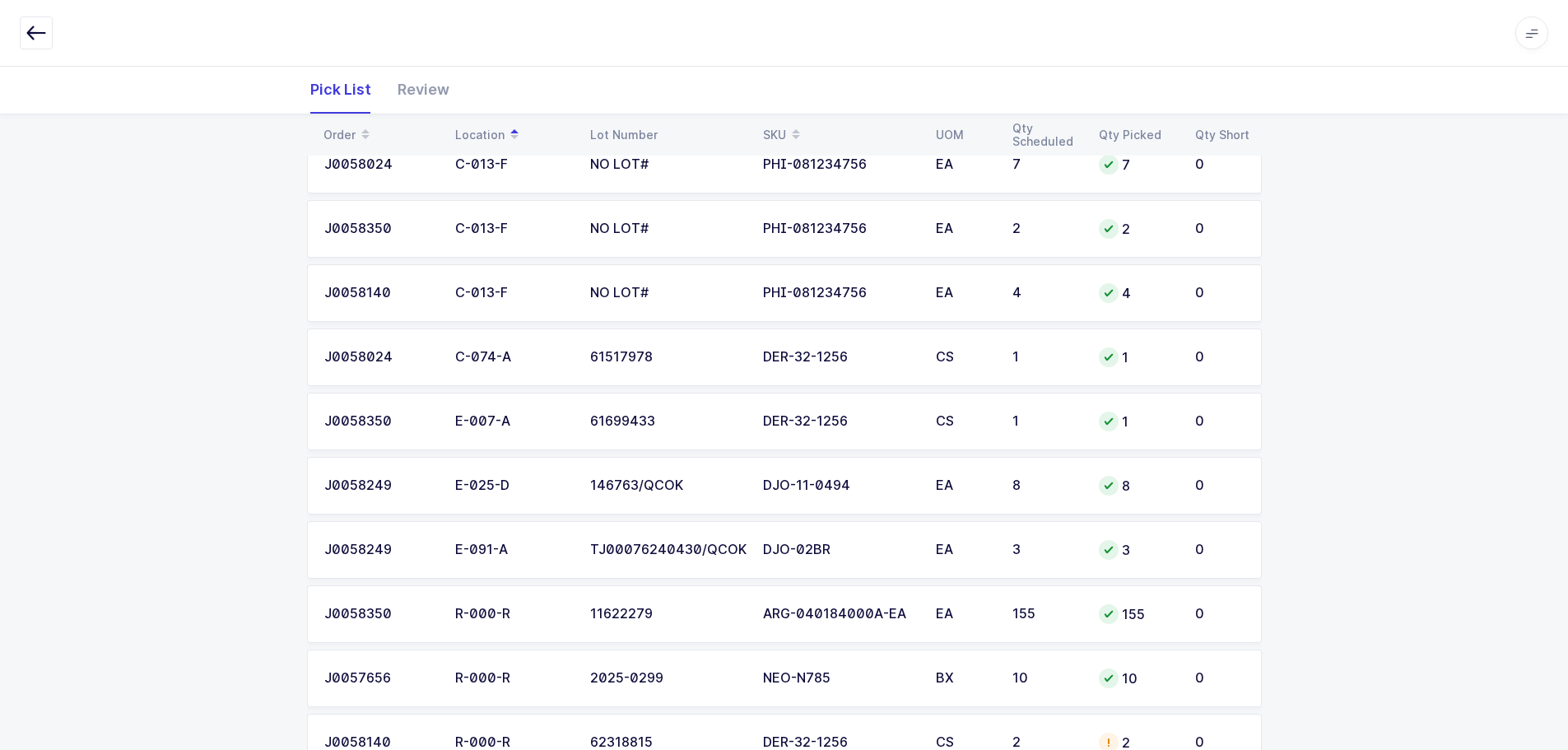
scroll to position [703, 0]
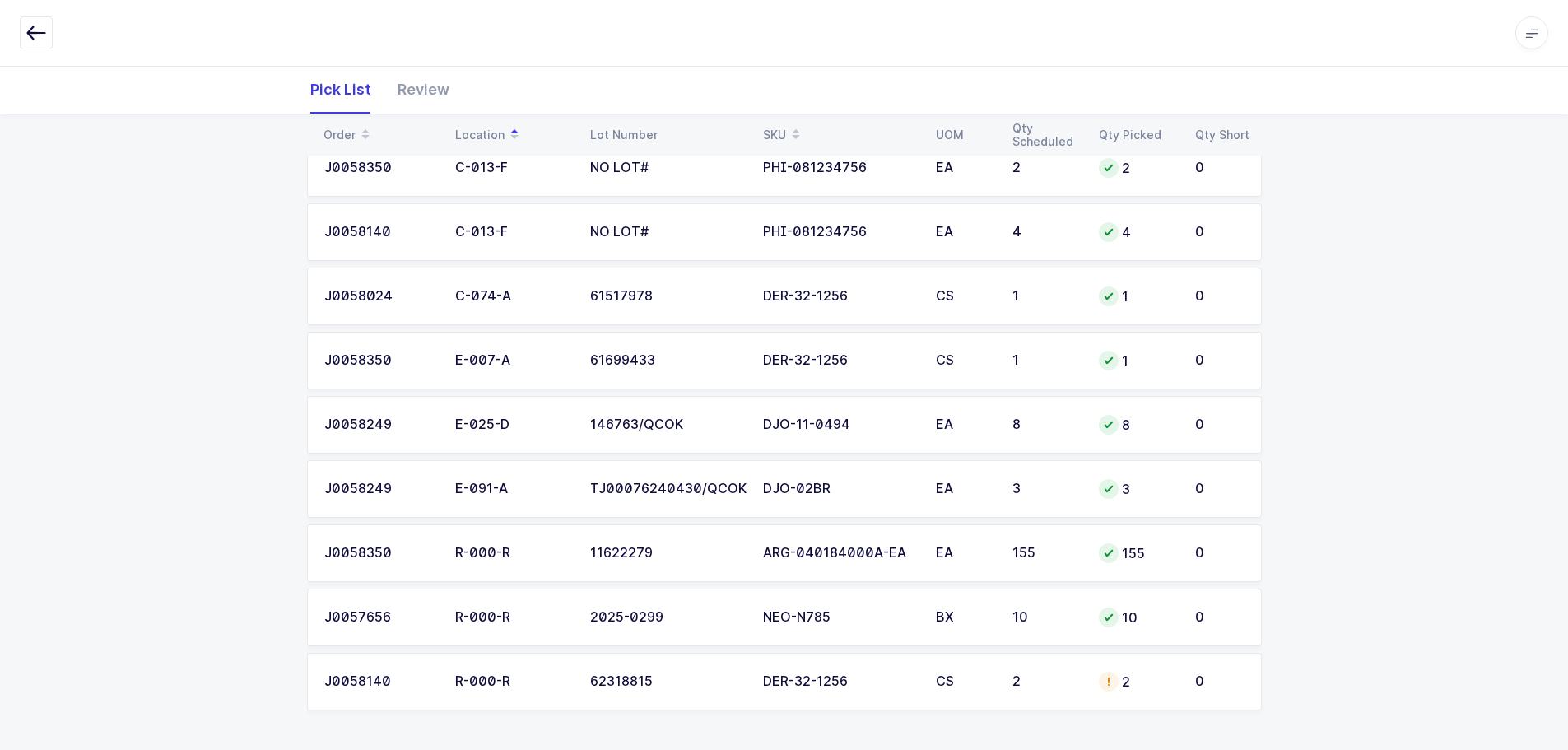
click at [983, 690] on td "CS" at bounding box center [964, 681] width 76 height 58
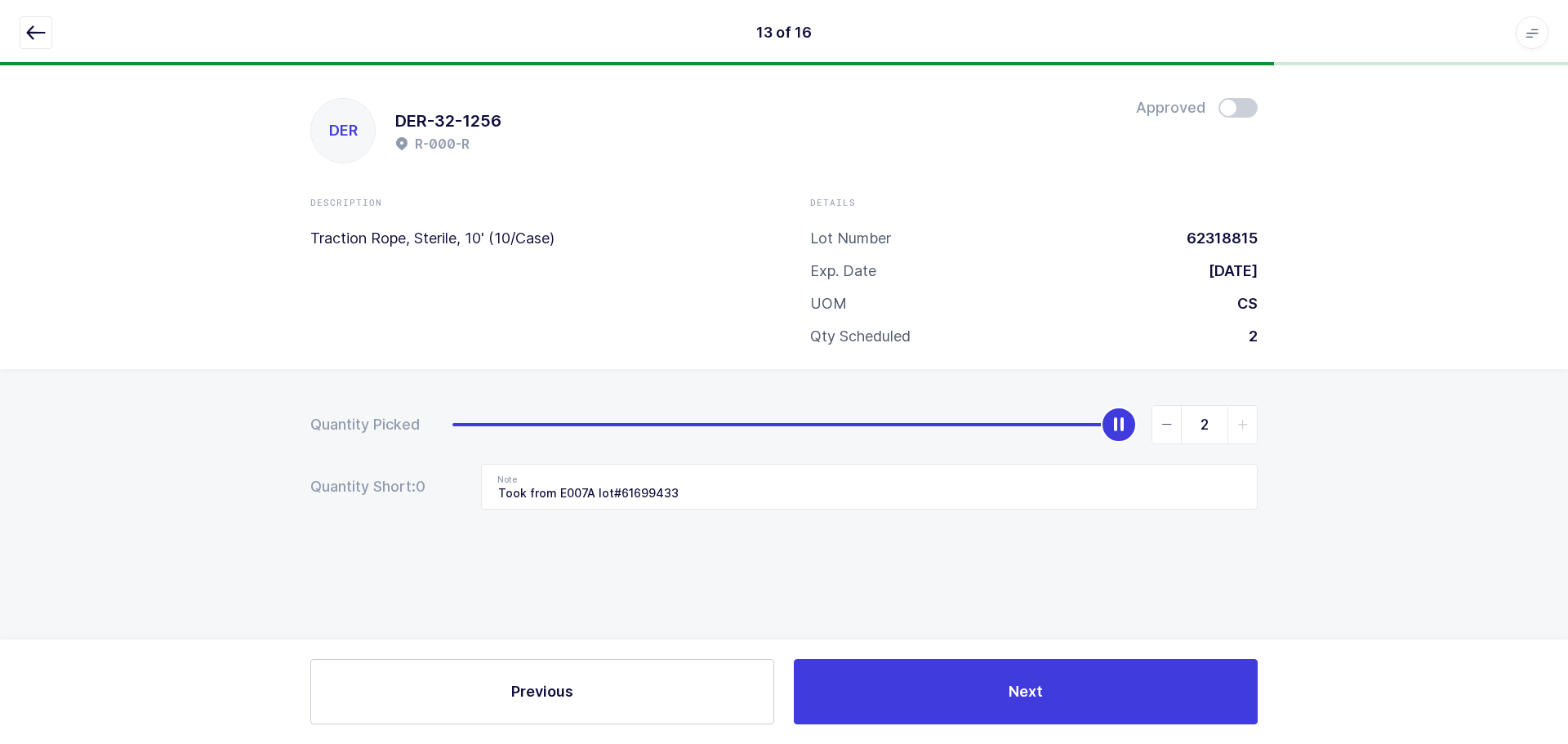
click at [39, 36] on icon "button" at bounding box center [36, 33] width 20 height 20
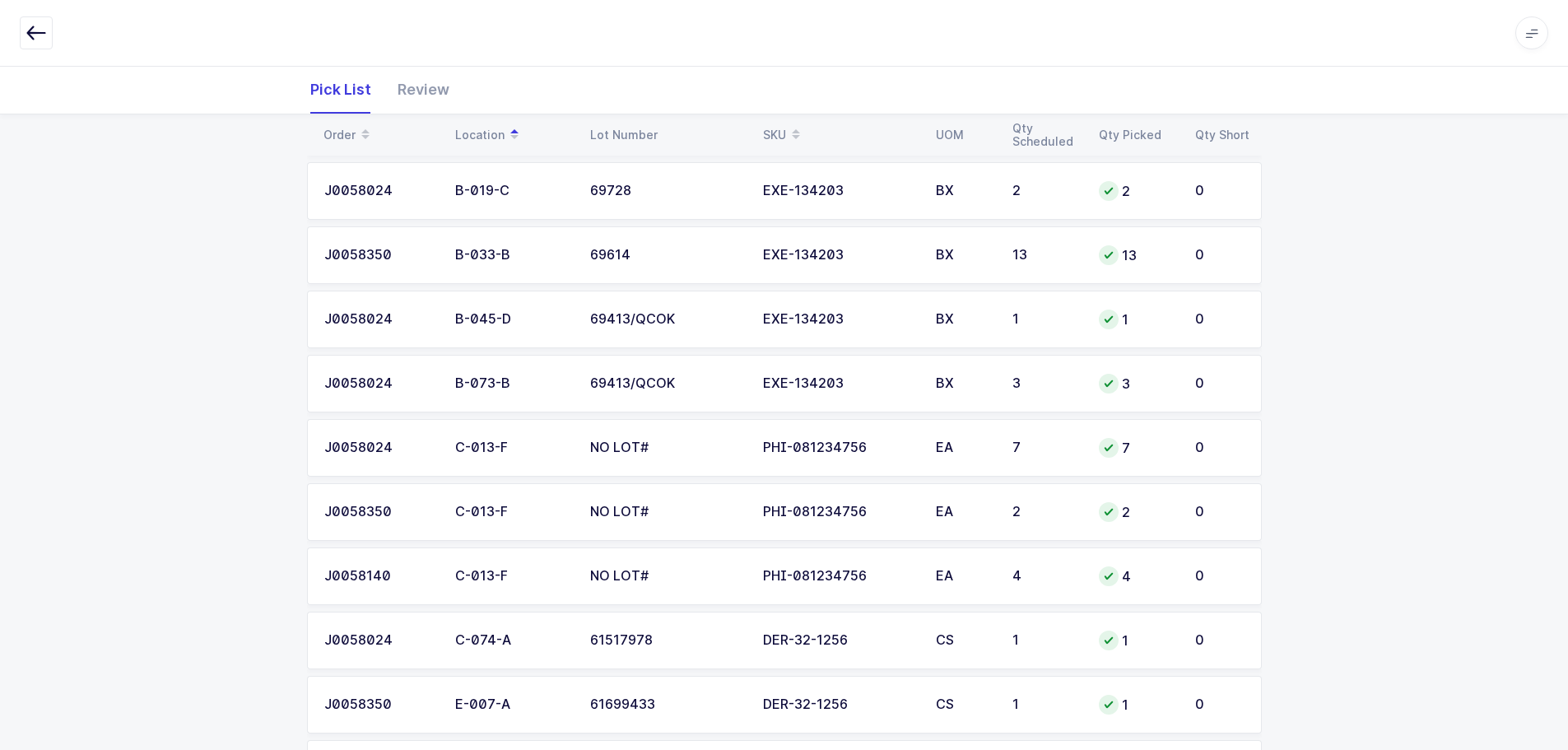
scroll to position [703, 0]
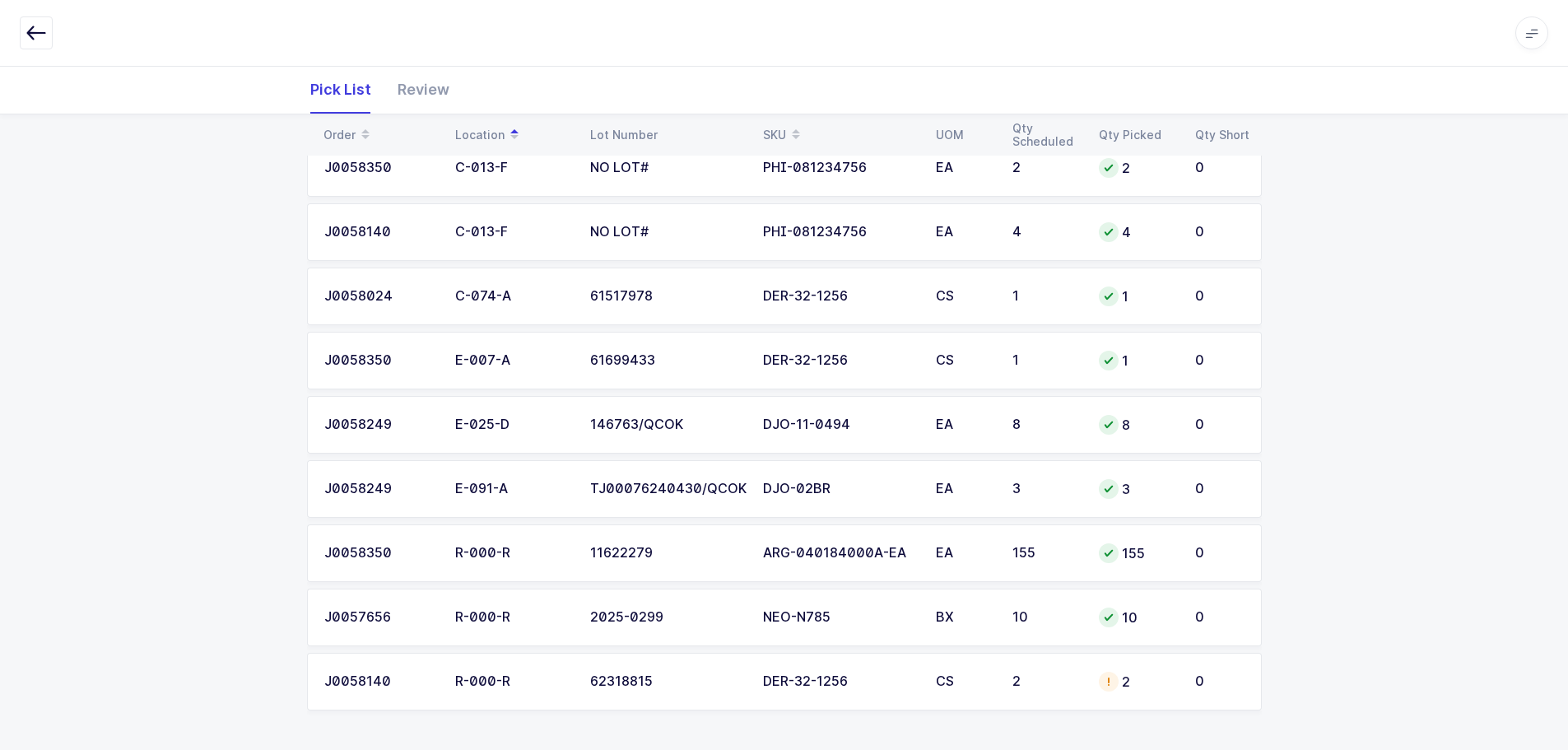
click at [848, 679] on div "DER-32-1256" at bounding box center [839, 681] width 153 height 15
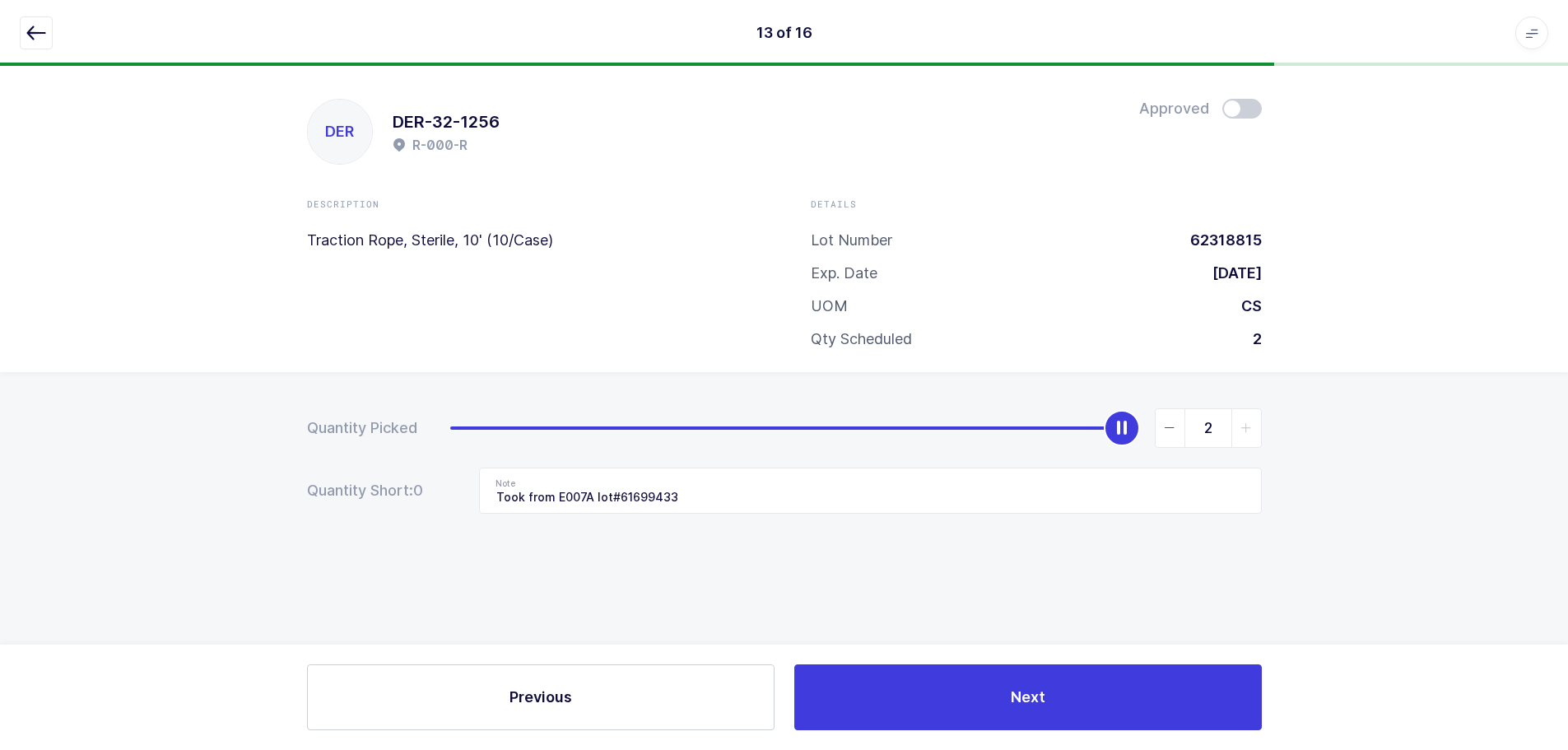
scroll to position [0, 0]
drag, startPoint x: 1242, startPoint y: 114, endPoint x: 1073, endPoint y: 183, distance: 182.5
click at [1242, 114] on span at bounding box center [1248, 109] width 39 height 20
drag, startPoint x: 35, startPoint y: 28, endPoint x: 140, endPoint y: 29, distance: 105.0
click at [35, 28] on icon "button" at bounding box center [37, 33] width 20 height 20
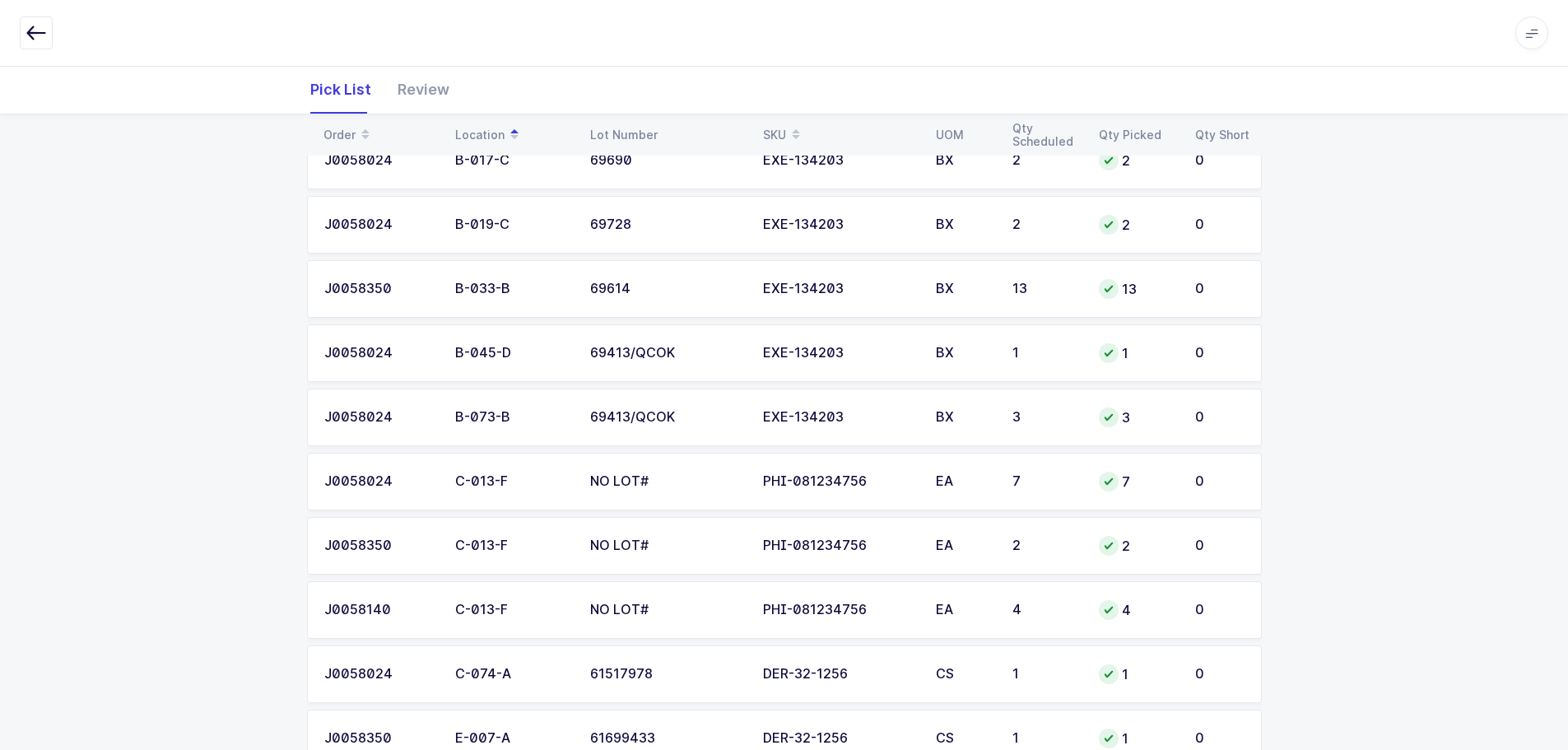
scroll to position [127, 0]
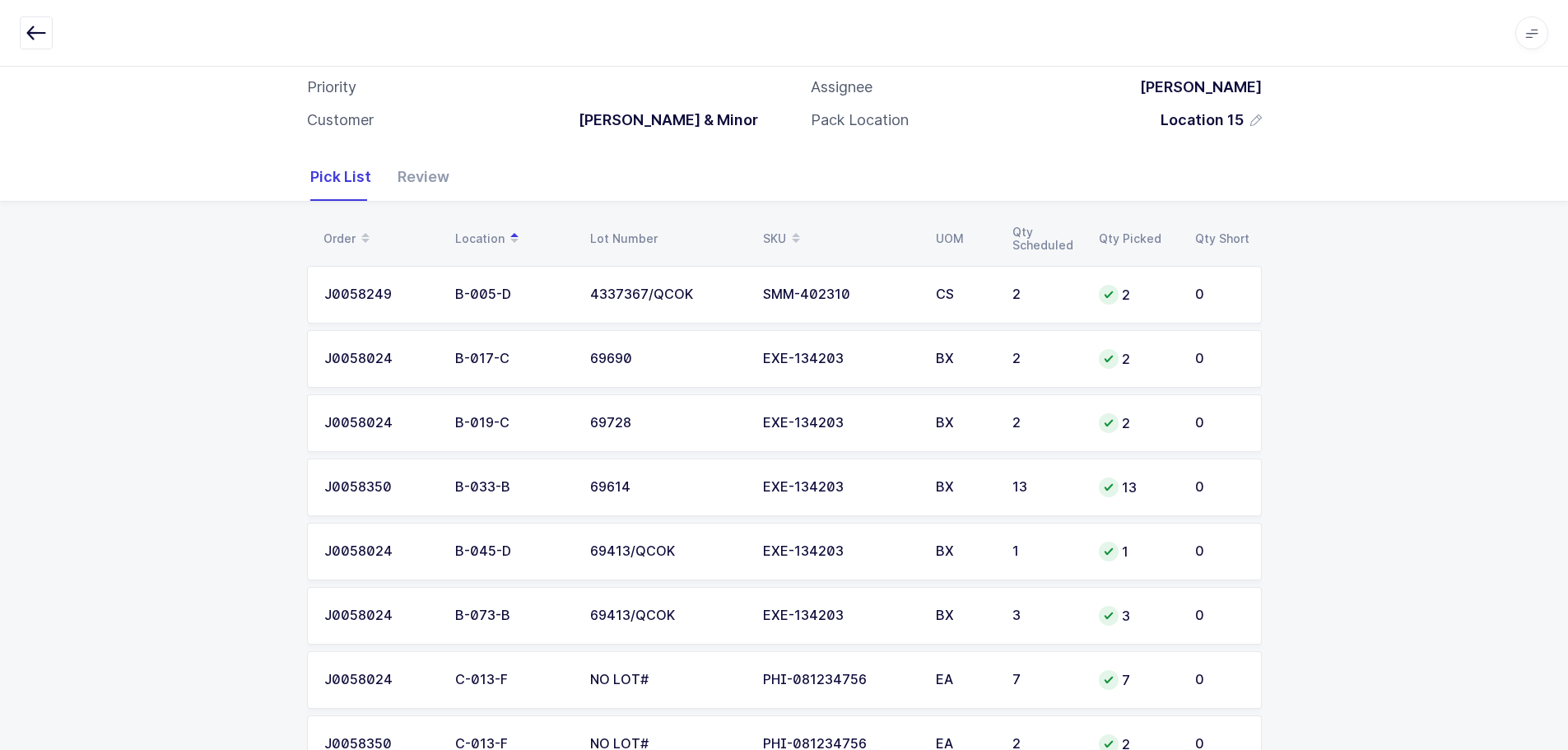
click at [417, 174] on div "Review" at bounding box center [417, 177] width 65 height 48
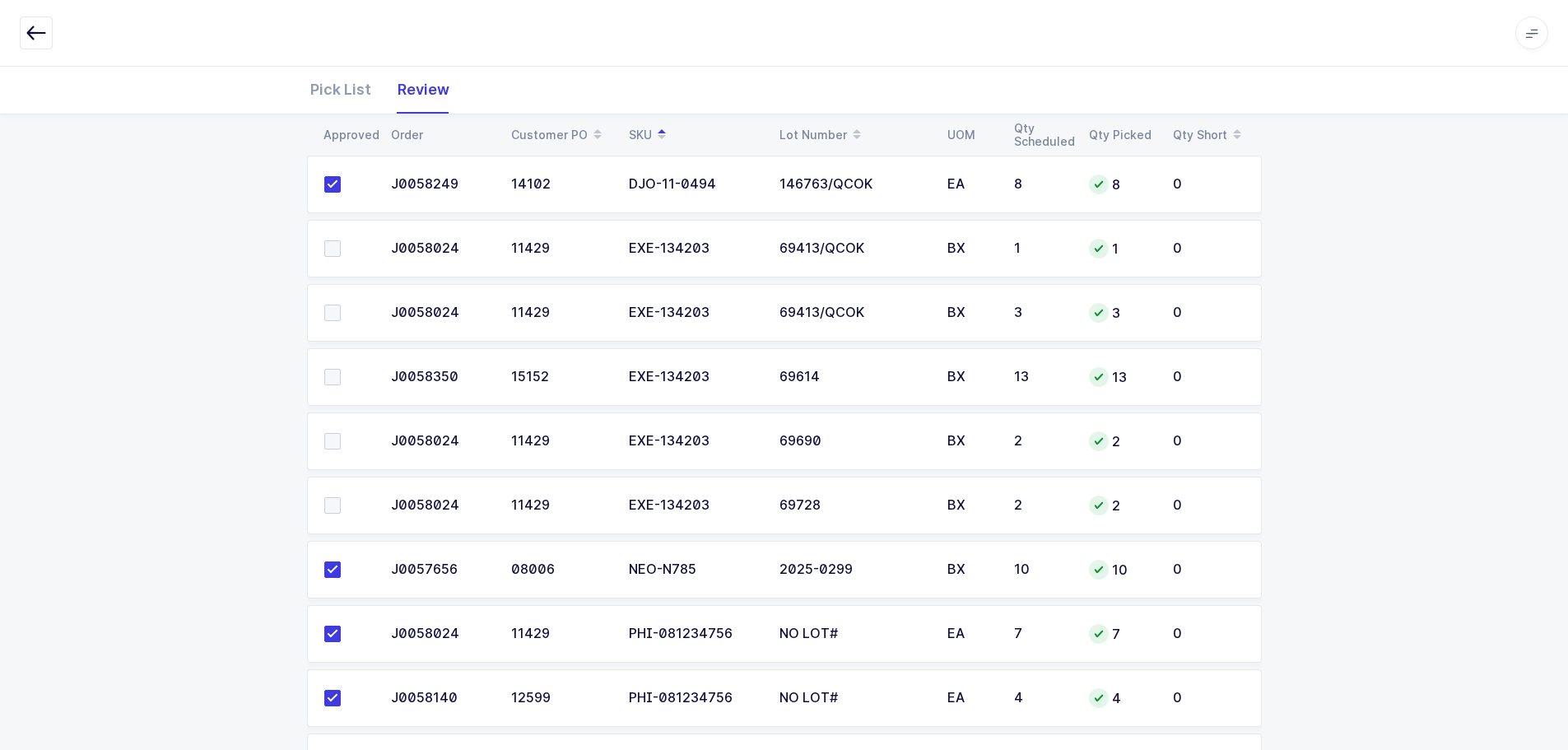
scroll to position [538, 0]
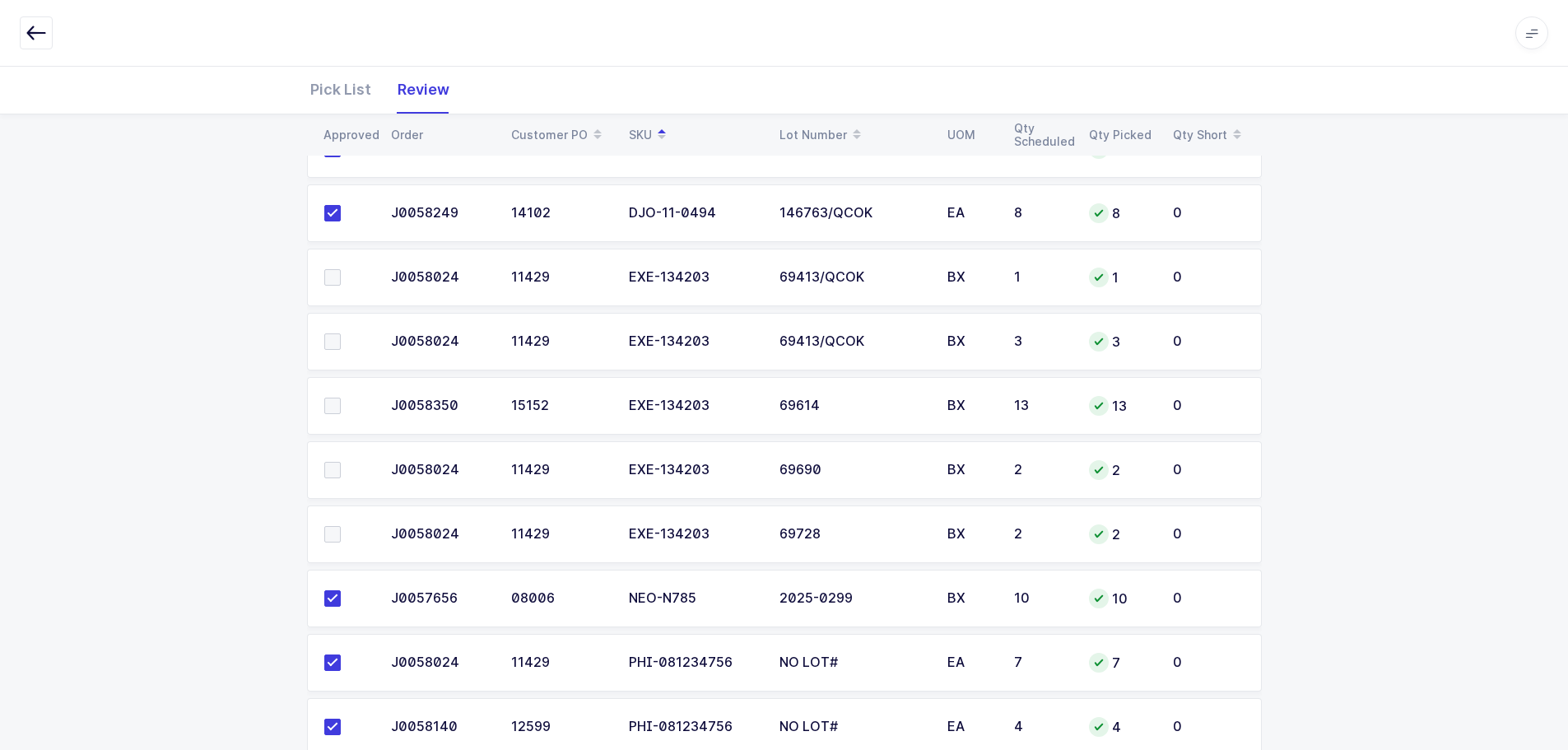
click at [330, 544] on td at bounding box center [343, 534] width 74 height 58
click at [333, 472] on span at bounding box center [332, 470] width 17 height 17
click at [341, 462] on input "checkbox" at bounding box center [341, 462] width 0 height 0
click at [333, 527] on span at bounding box center [332, 534] width 17 height 17
click at [341, 526] on input "checkbox" at bounding box center [341, 526] width 0 height 0
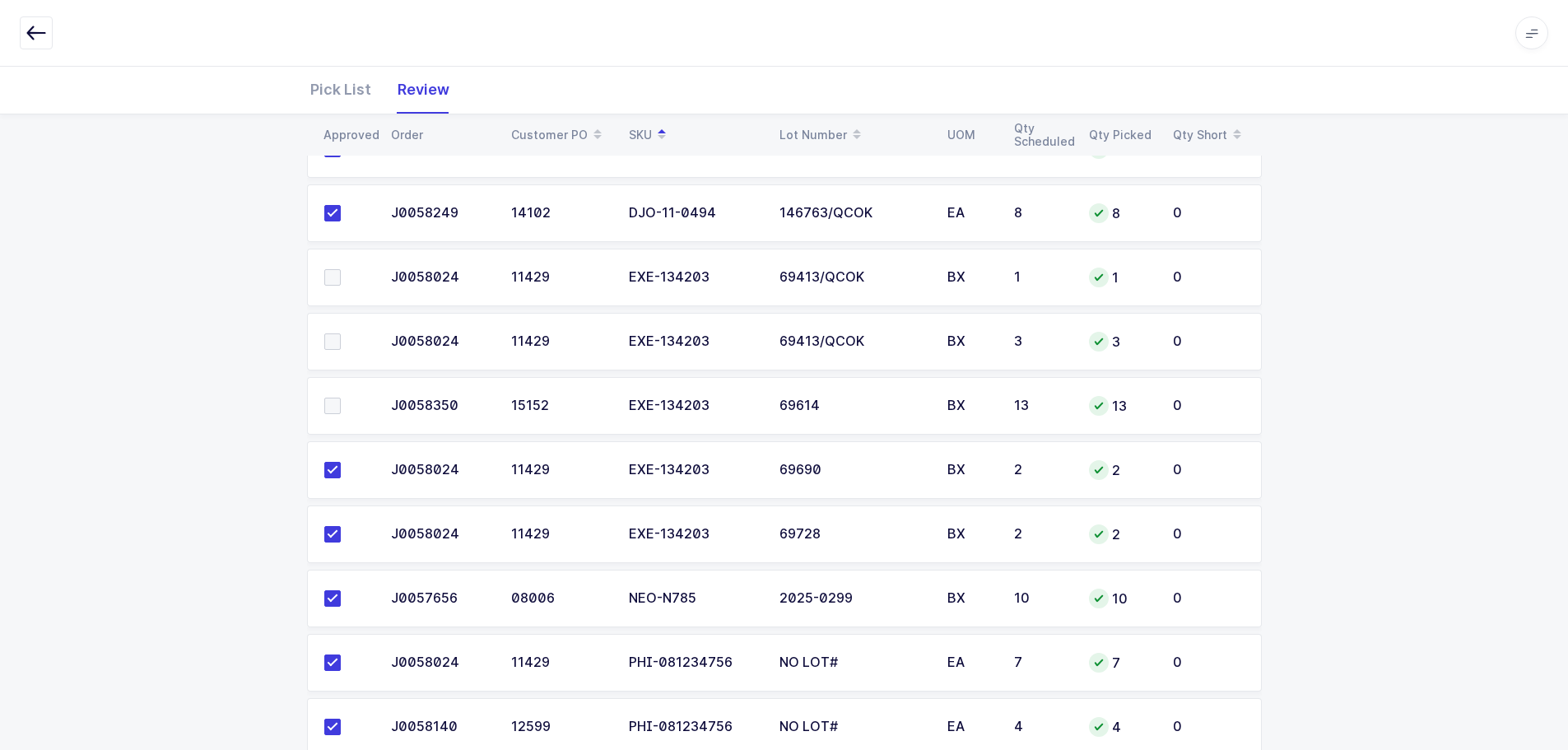
click at [330, 400] on span at bounding box center [332, 406] width 17 height 17
click at [341, 397] on input "checkbox" at bounding box center [341, 397] width 0 height 0
click at [339, 340] on span at bounding box center [332, 341] width 17 height 17
click at [341, 333] on input "checkbox" at bounding box center [341, 333] width 0 height 0
click at [336, 275] on span at bounding box center [332, 277] width 17 height 17
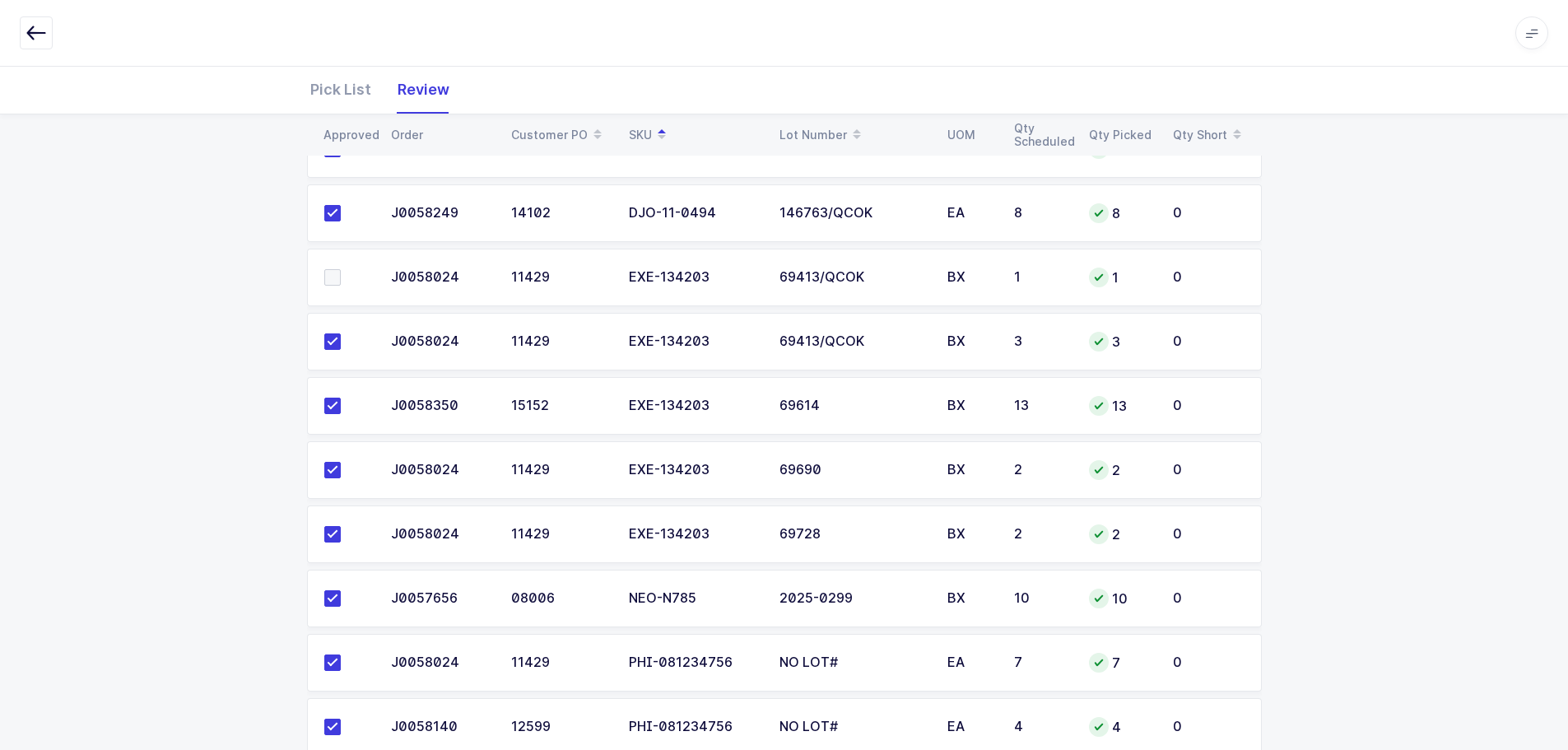
click at [341, 269] on input "checkbox" at bounding box center [341, 269] width 0 height 0
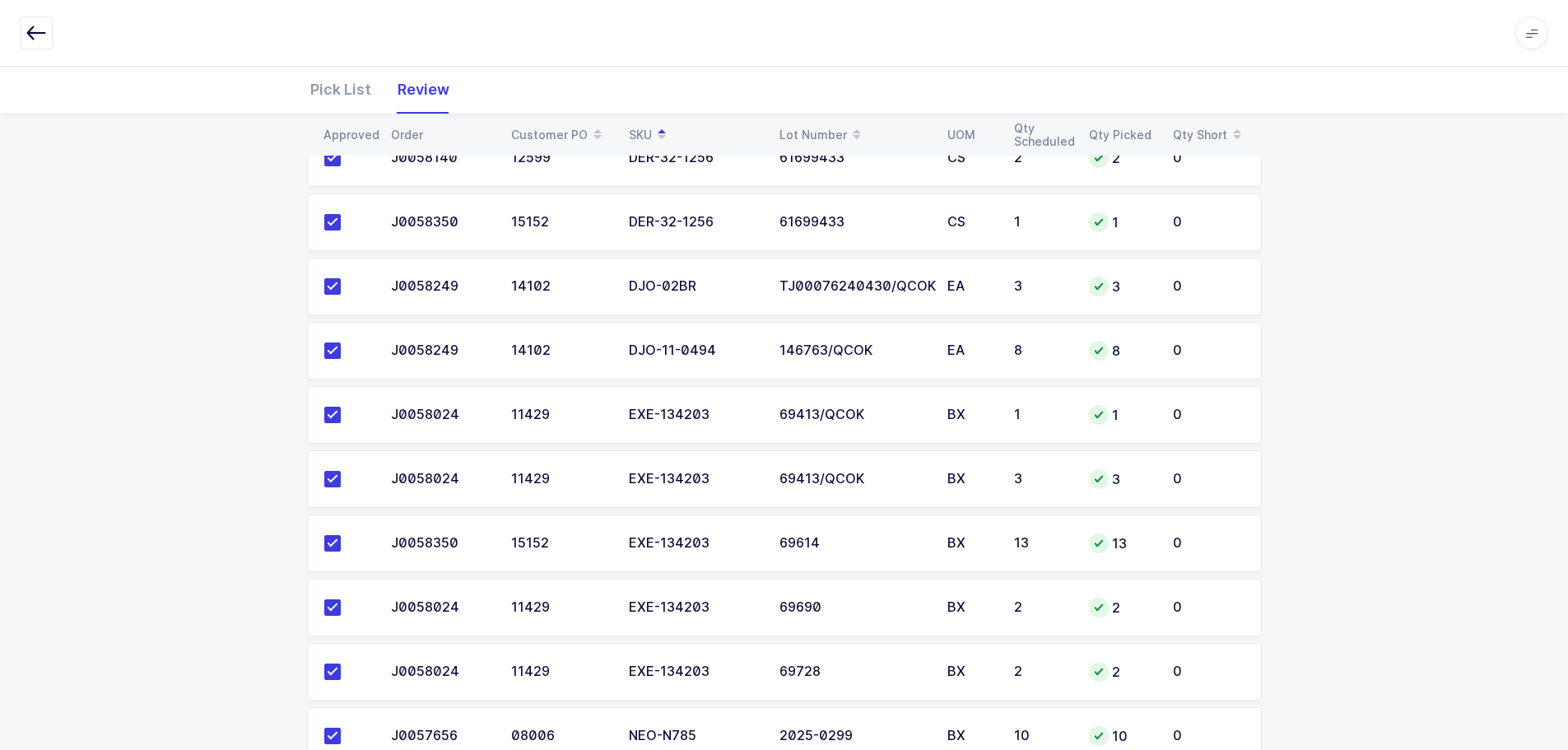
scroll to position [0, 0]
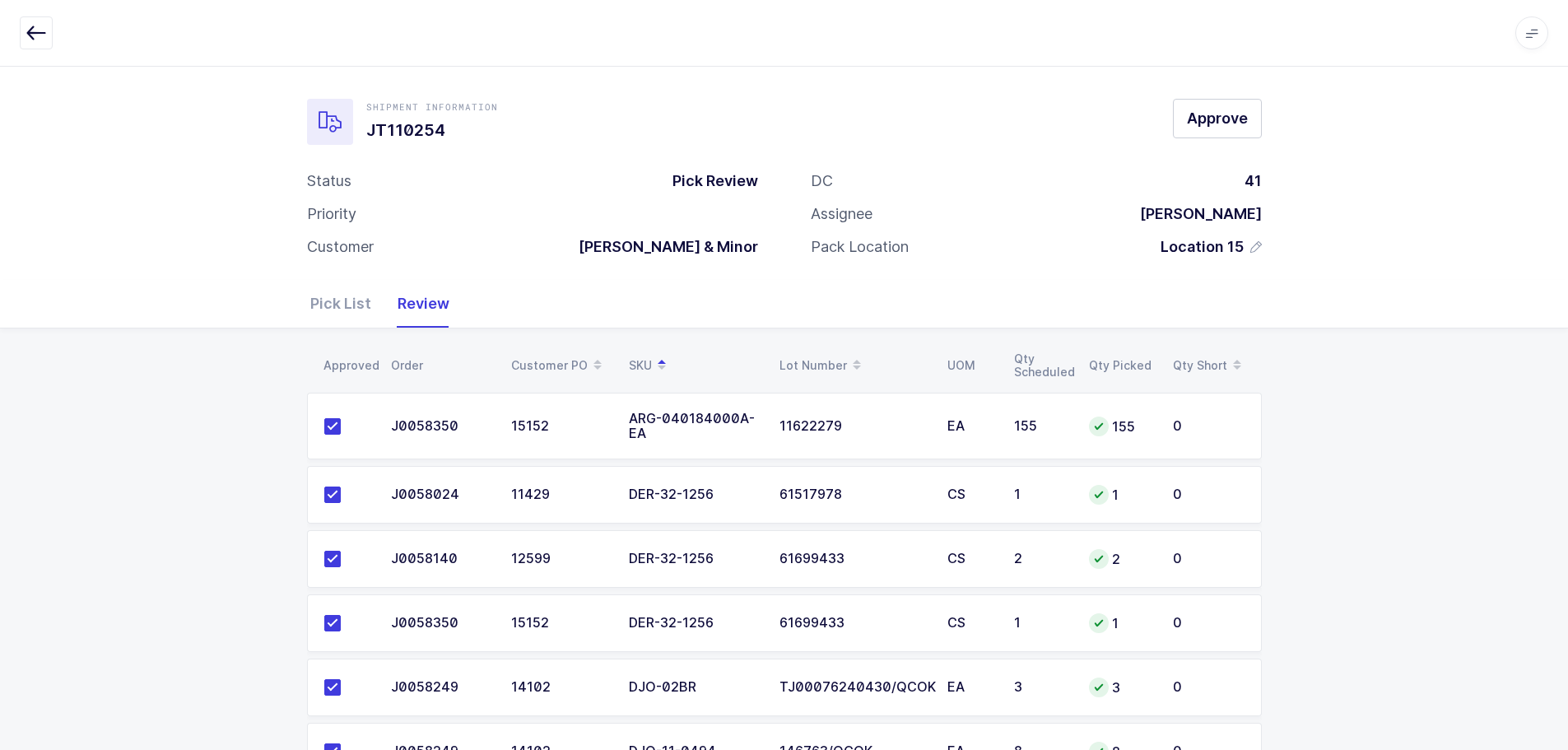
click at [306, 306] on div "Pick List Review" at bounding box center [785, 304] width 988 height 48
click at [349, 305] on div "Pick List" at bounding box center [347, 304] width 74 height 48
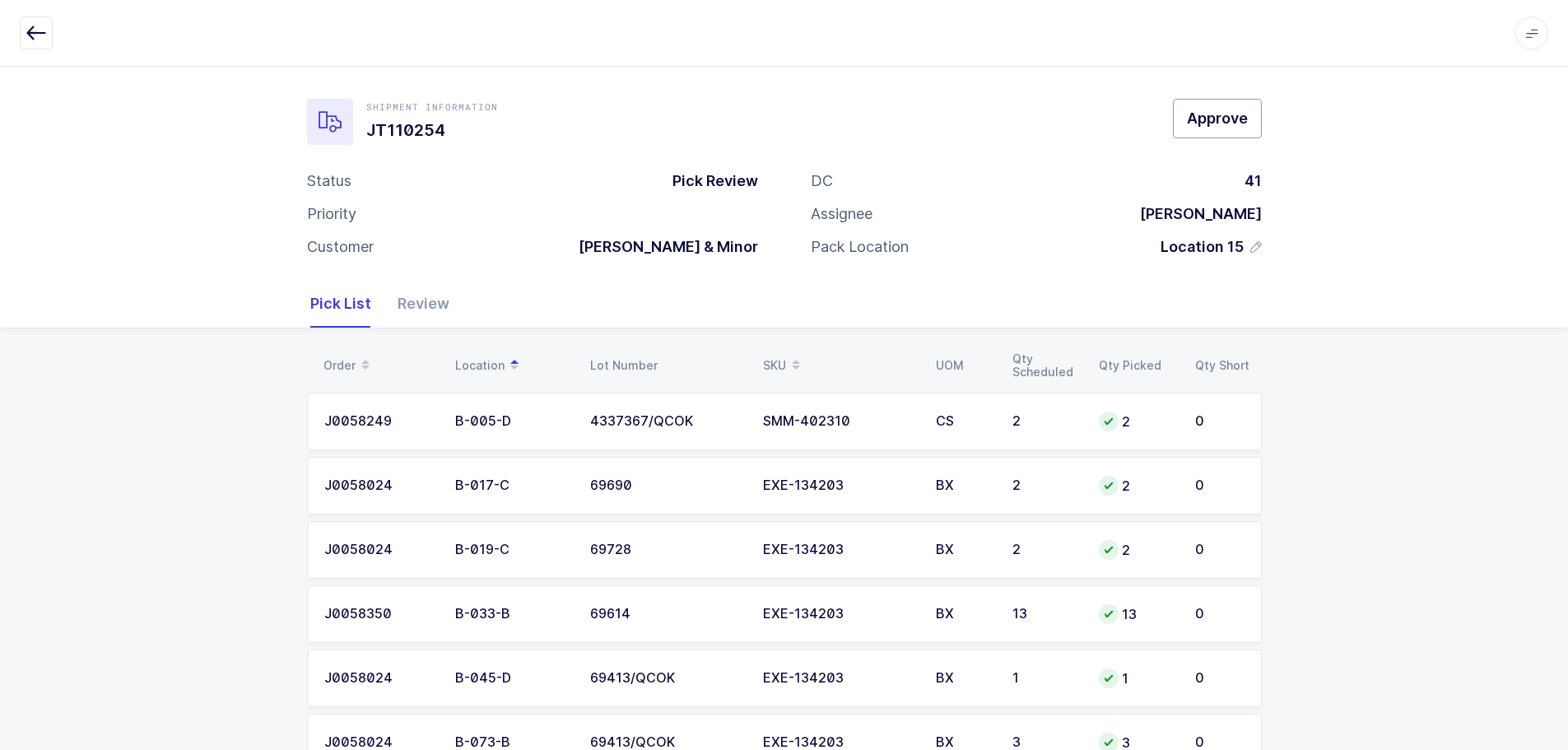
click at [1227, 116] on span "Approve" at bounding box center [1217, 118] width 61 height 20
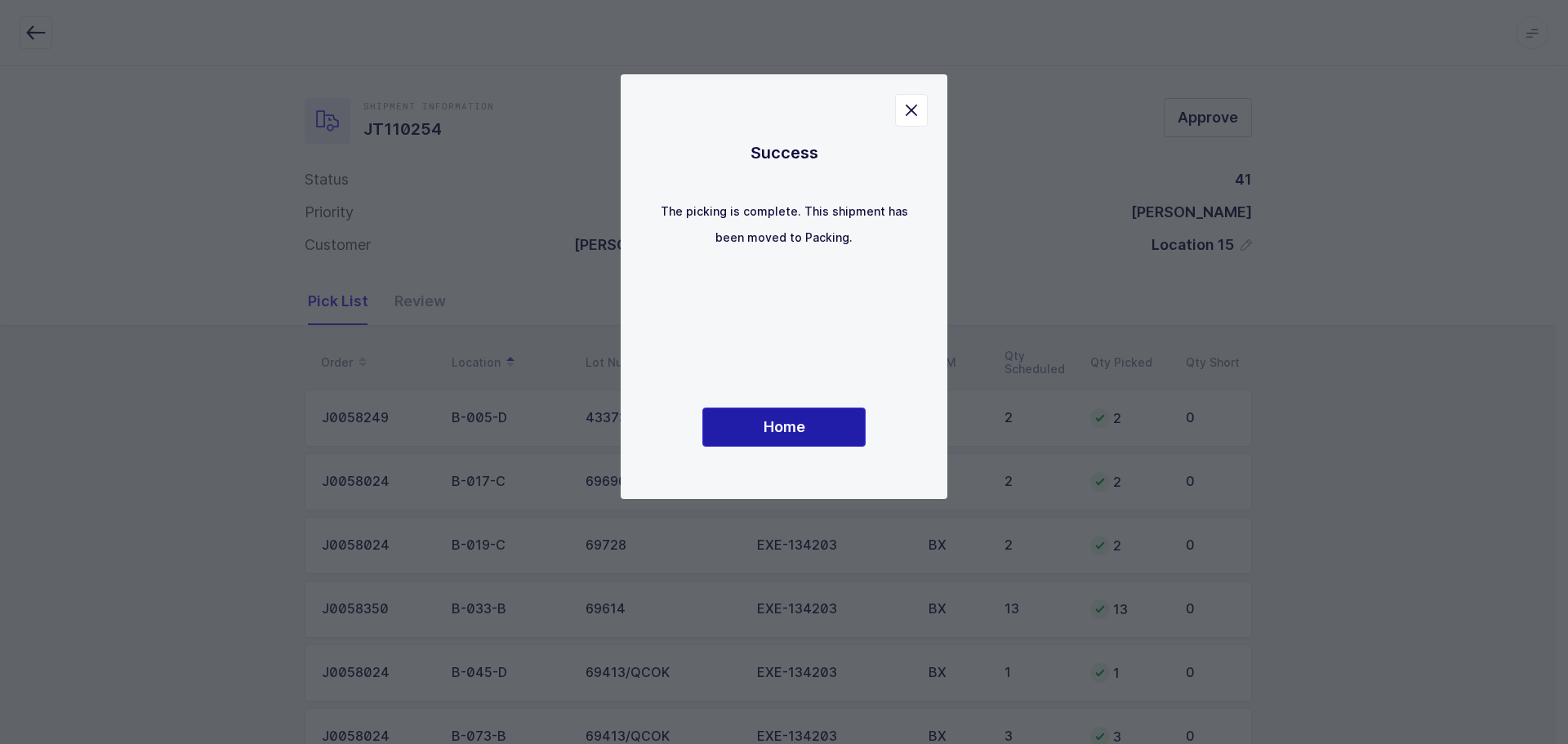
click at [813, 435] on button "Home" at bounding box center [783, 426] width 163 height 39
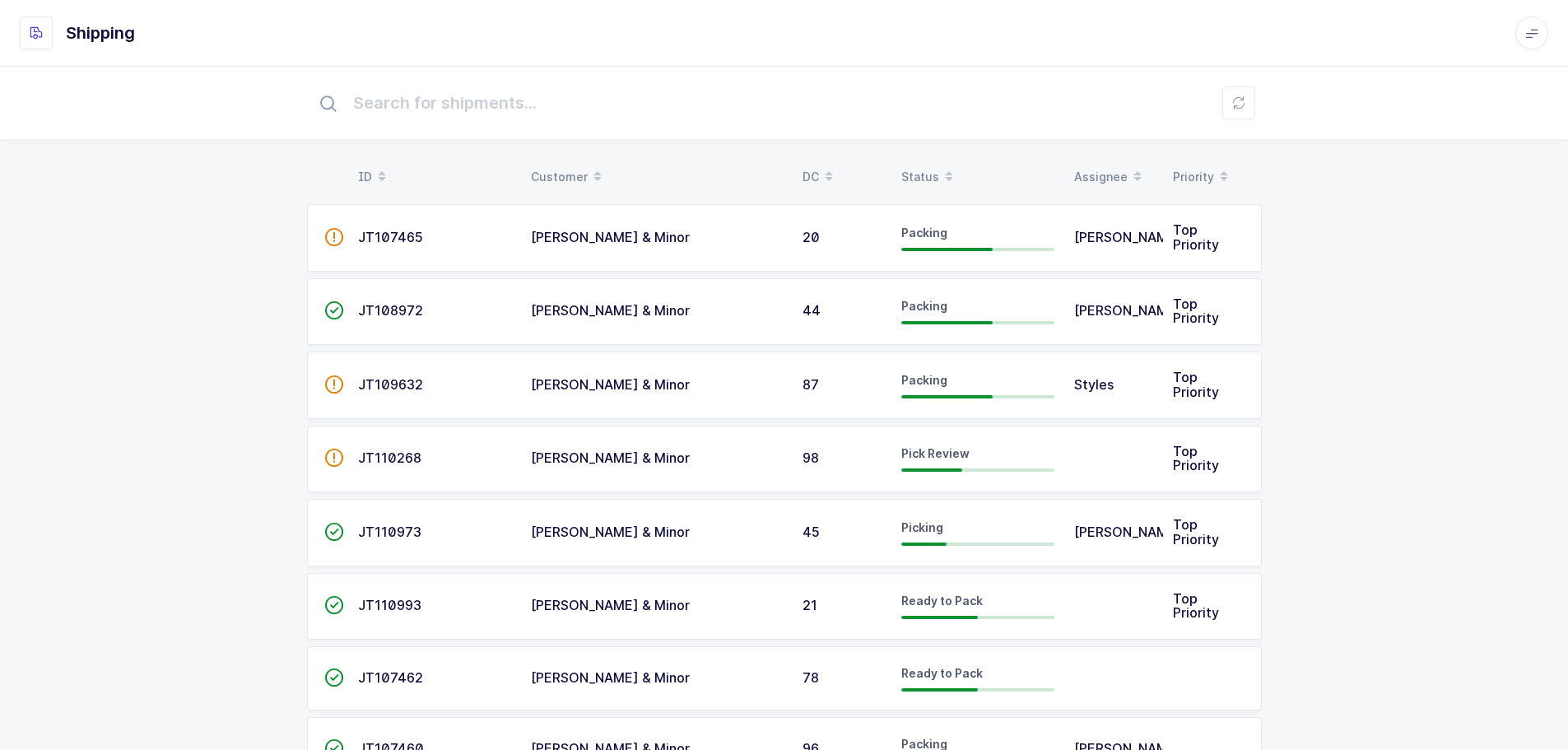
click at [939, 174] on span at bounding box center [949, 177] width 20 height 28
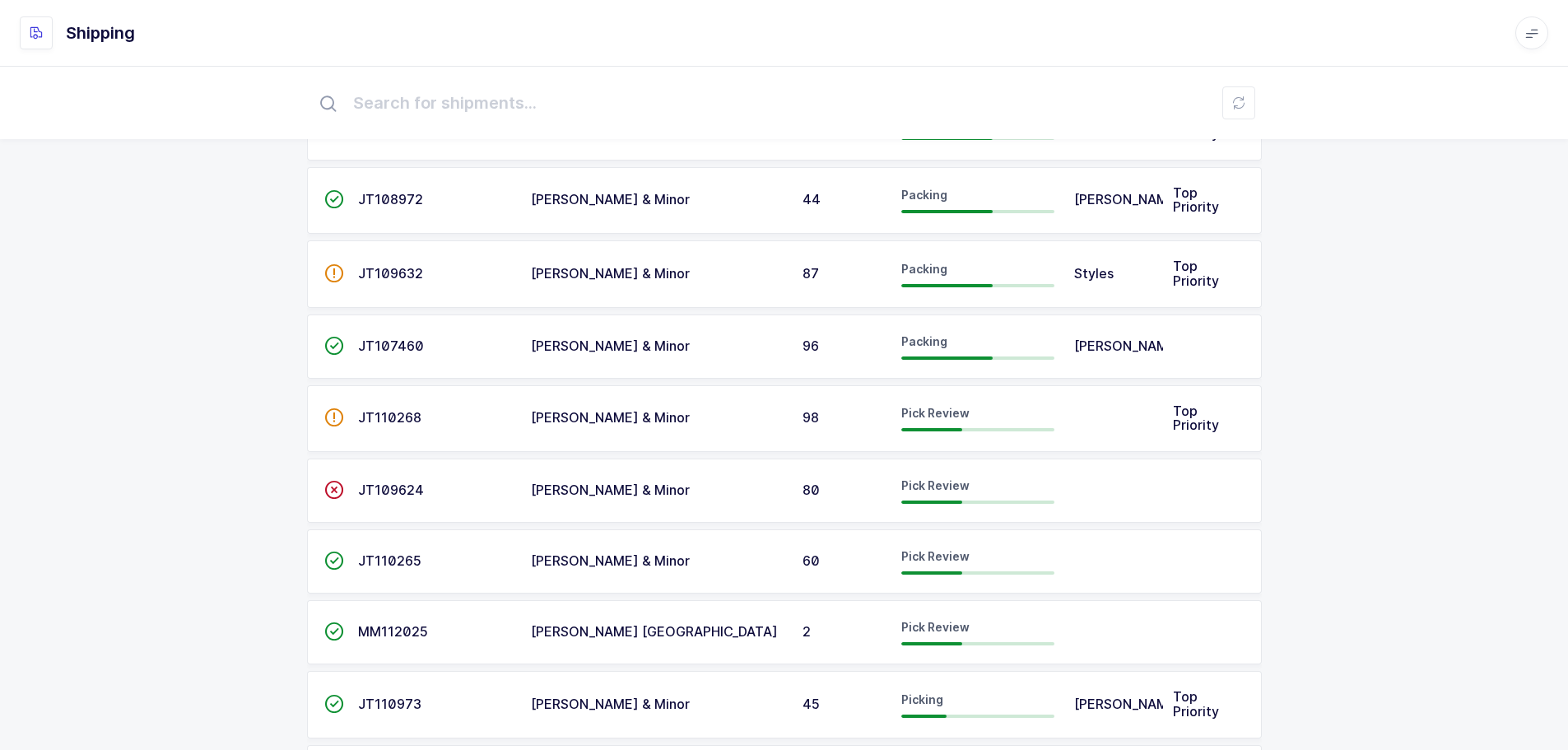
scroll to position [83, 0]
